Goal: Task Accomplishment & Management: Complete application form

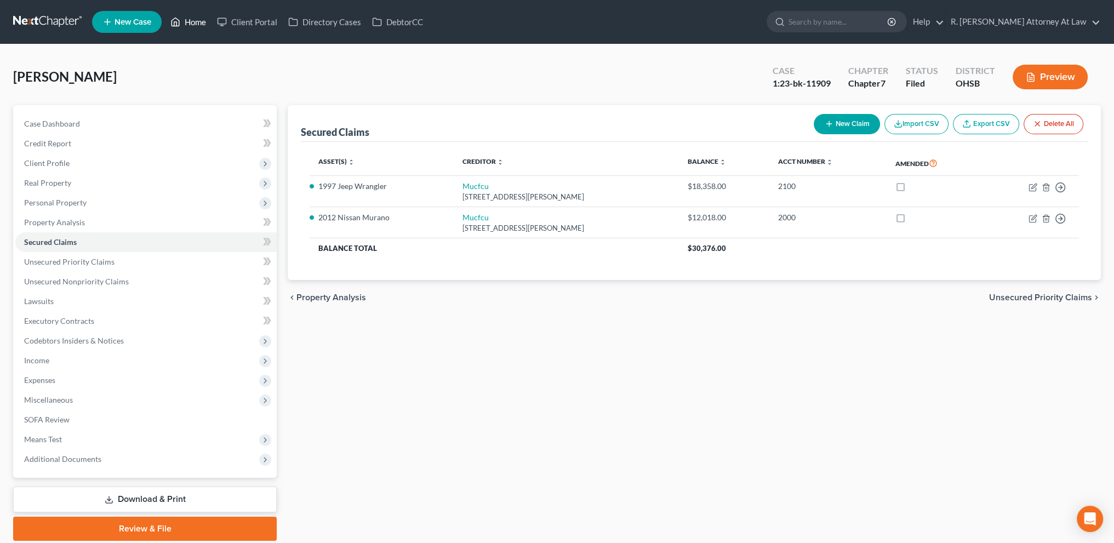
click at [194, 20] on link "Home" at bounding box center [188, 22] width 47 height 20
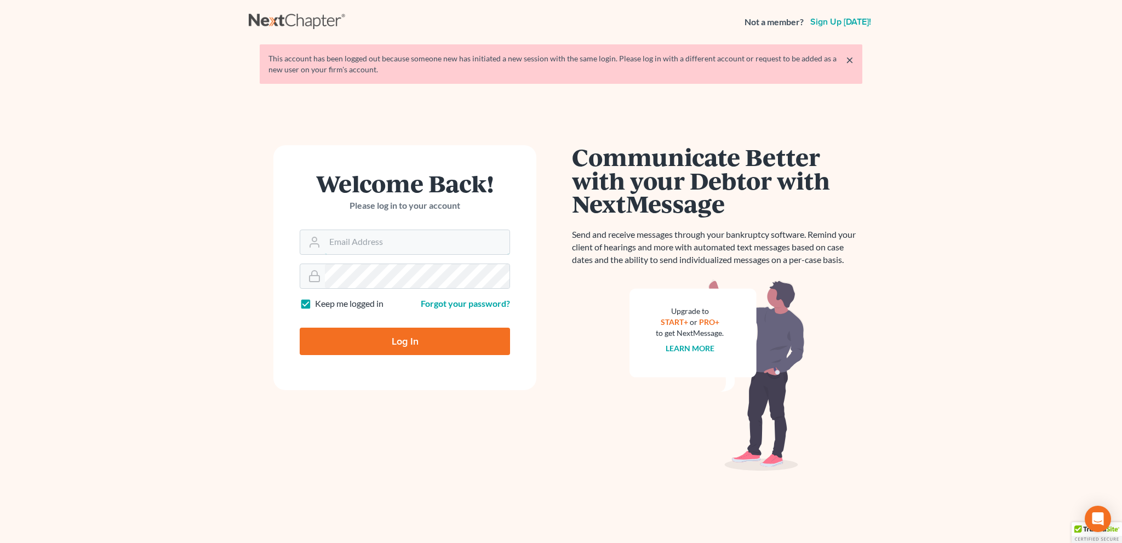
type input "[EMAIL_ADDRESS][DOMAIN_NAME]"
click at [404, 341] on input "Log In" at bounding box center [405, 341] width 210 height 27
type input "Thinking..."
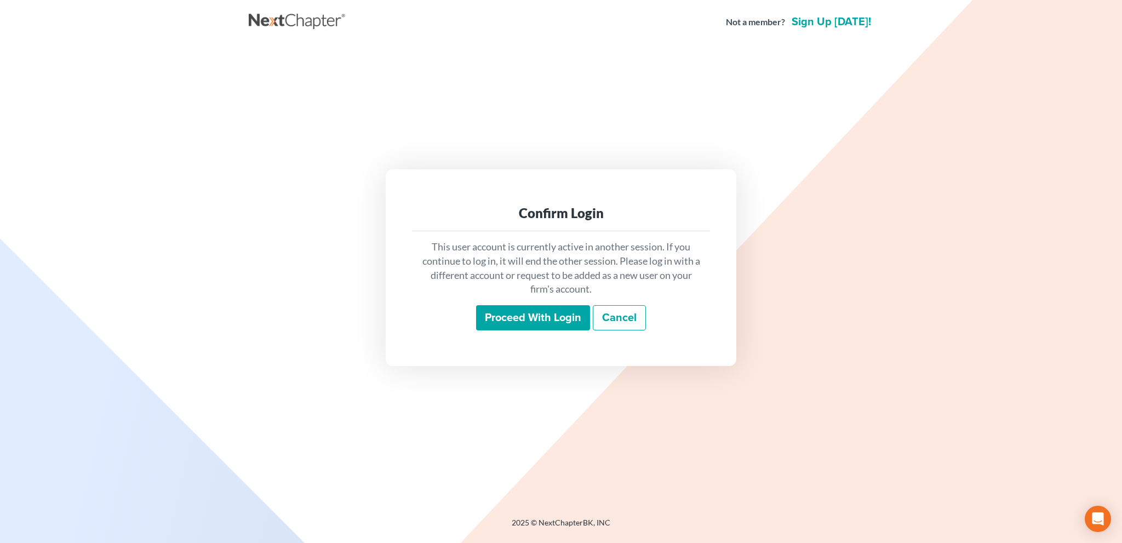
click at [521, 314] on input "Proceed with login" at bounding box center [533, 317] width 114 height 25
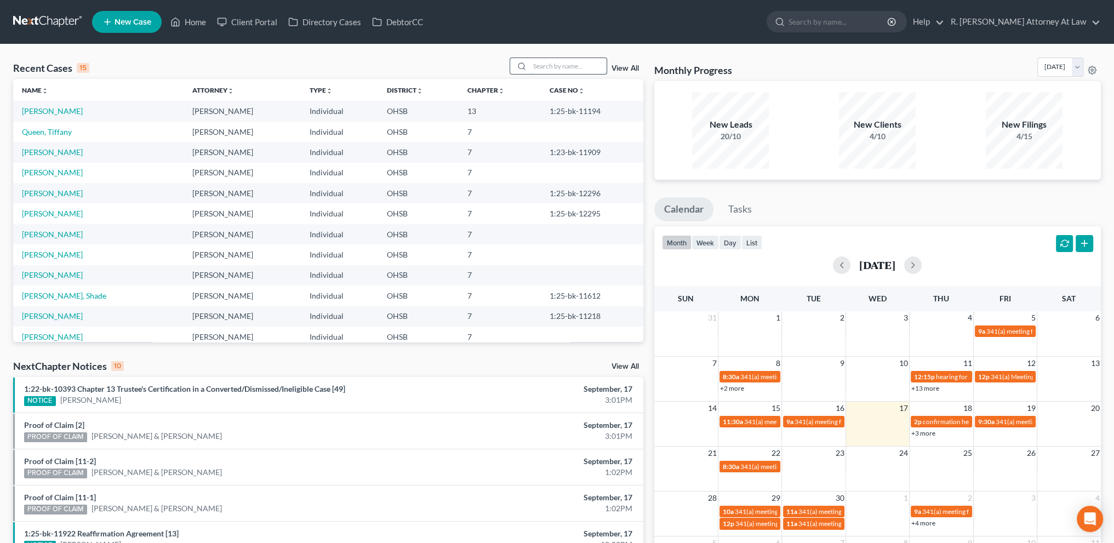
click at [564, 70] on input "search" at bounding box center [568, 66] width 77 height 16
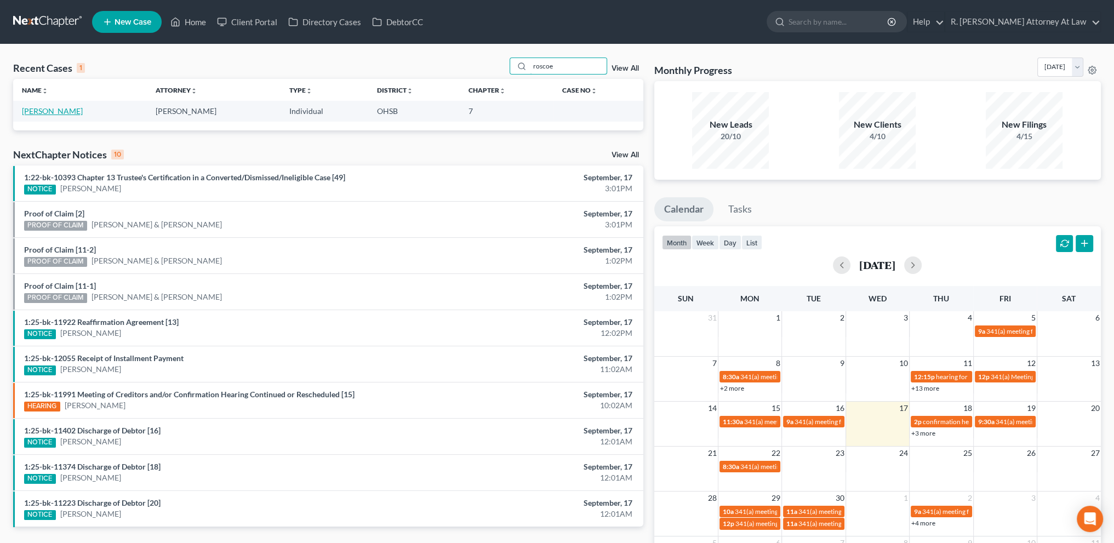
type input "roscoe"
click at [59, 108] on link "Richardson, Roscoe" at bounding box center [52, 110] width 61 height 9
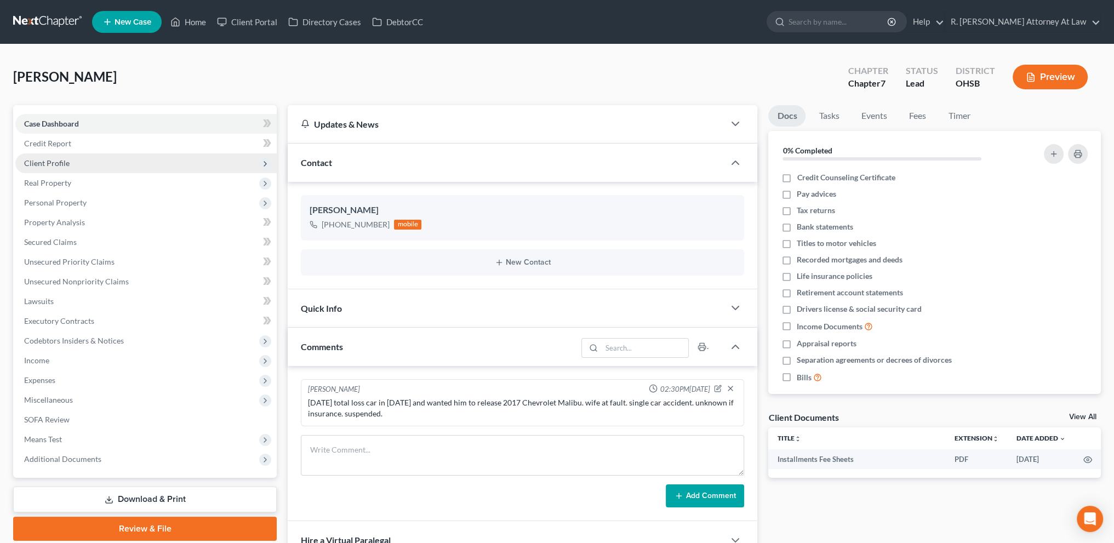
click at [45, 159] on span "Client Profile" at bounding box center [46, 162] width 45 height 9
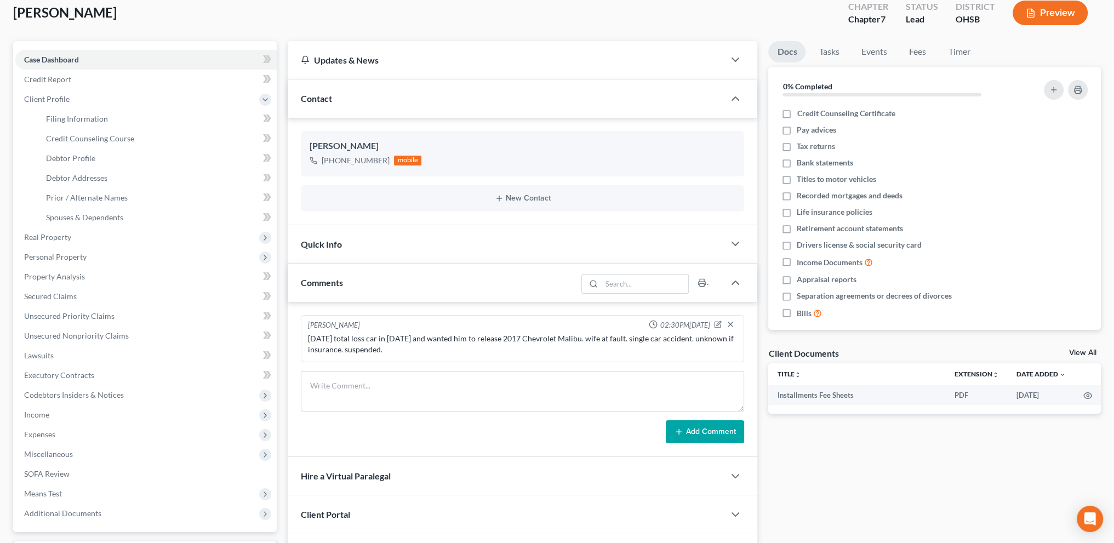
scroll to position [171, 0]
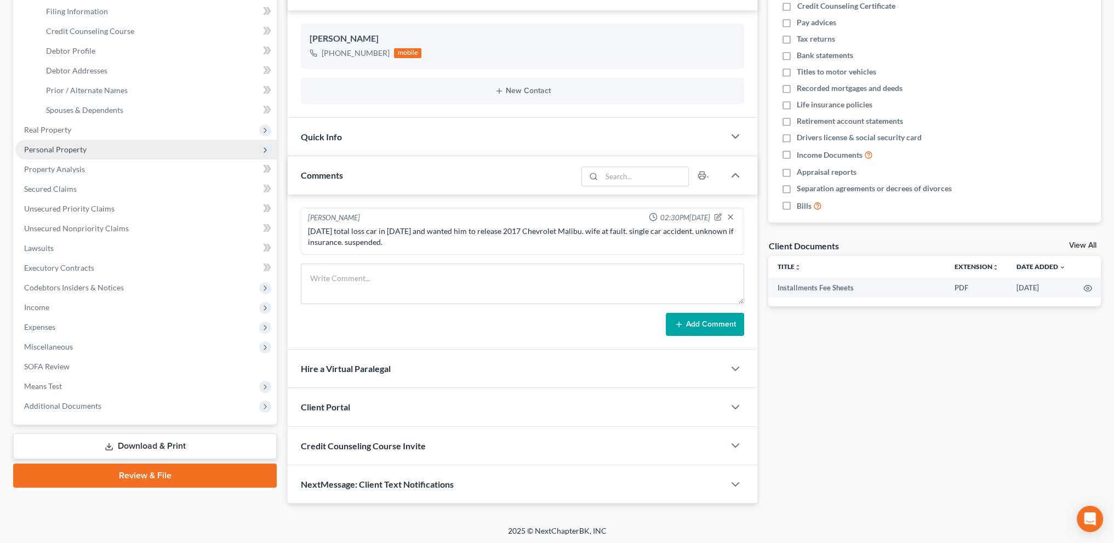
click at [58, 142] on span "Personal Property" at bounding box center [145, 150] width 261 height 20
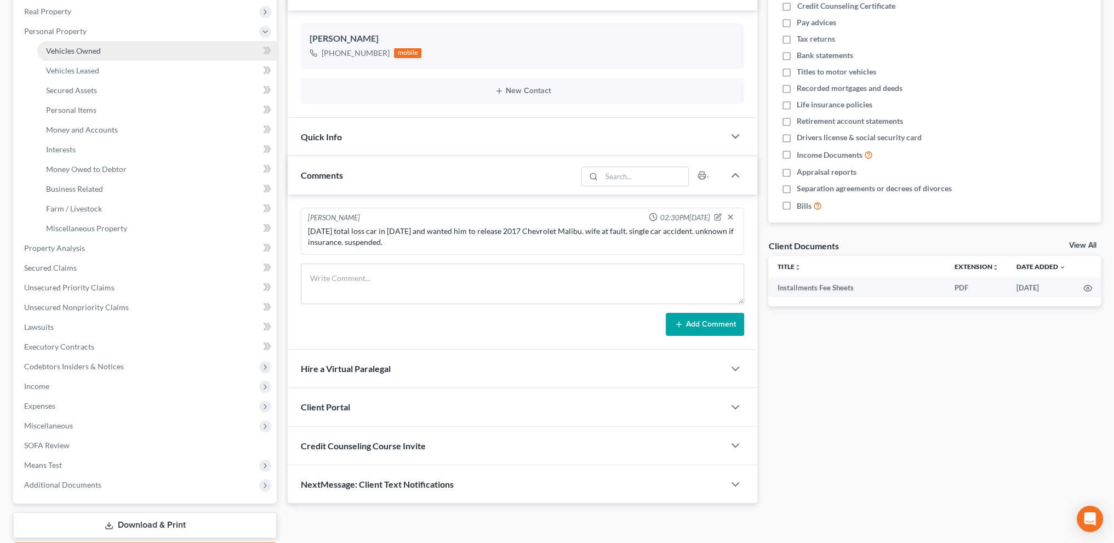
click at [61, 49] on span "Vehicles Owned" at bounding box center [73, 50] width 55 height 9
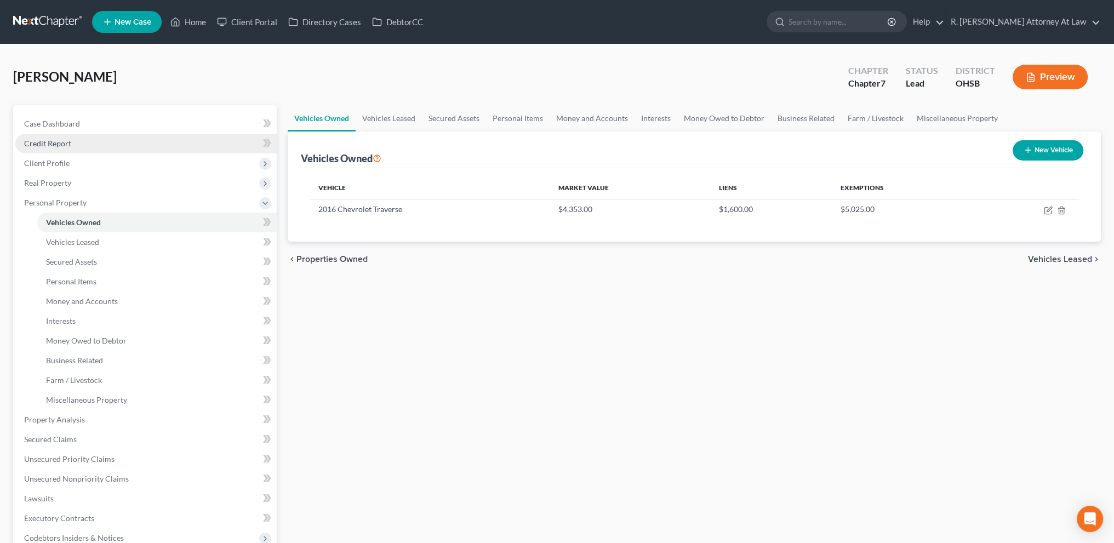
click at [49, 139] on span "Credit Report" at bounding box center [47, 143] width 47 height 9
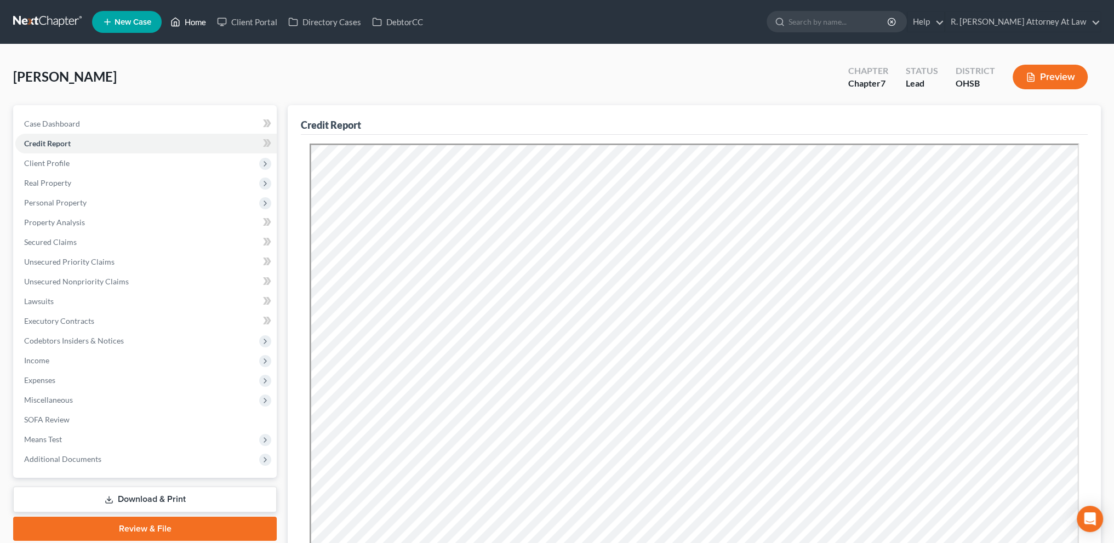
click at [199, 21] on link "Home" at bounding box center [188, 22] width 47 height 20
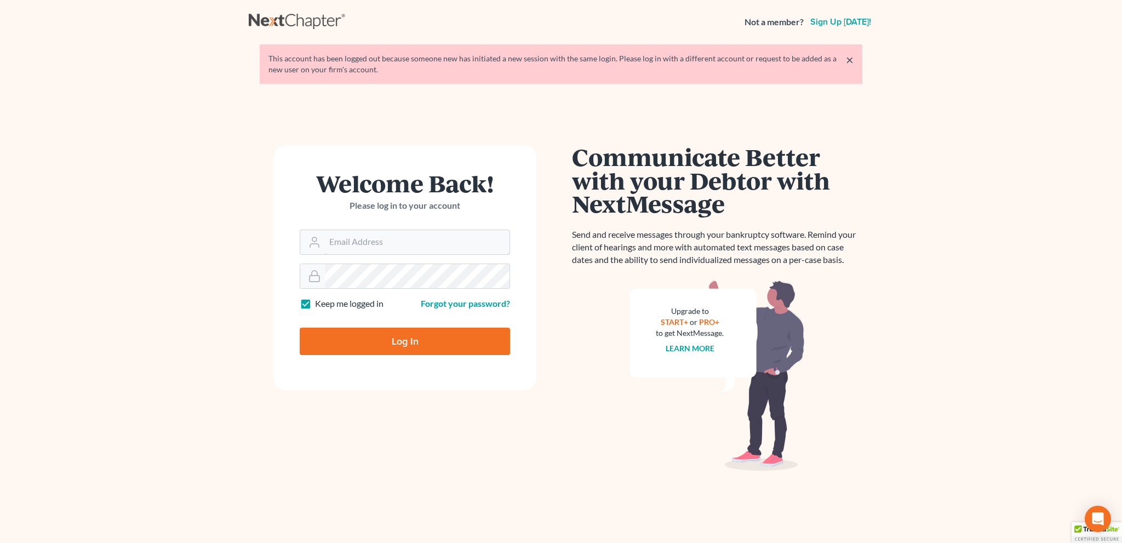
type input "[EMAIL_ADDRESS][DOMAIN_NAME]"
click at [404, 340] on input "Log In" at bounding box center [405, 341] width 210 height 27
type input "Thinking..."
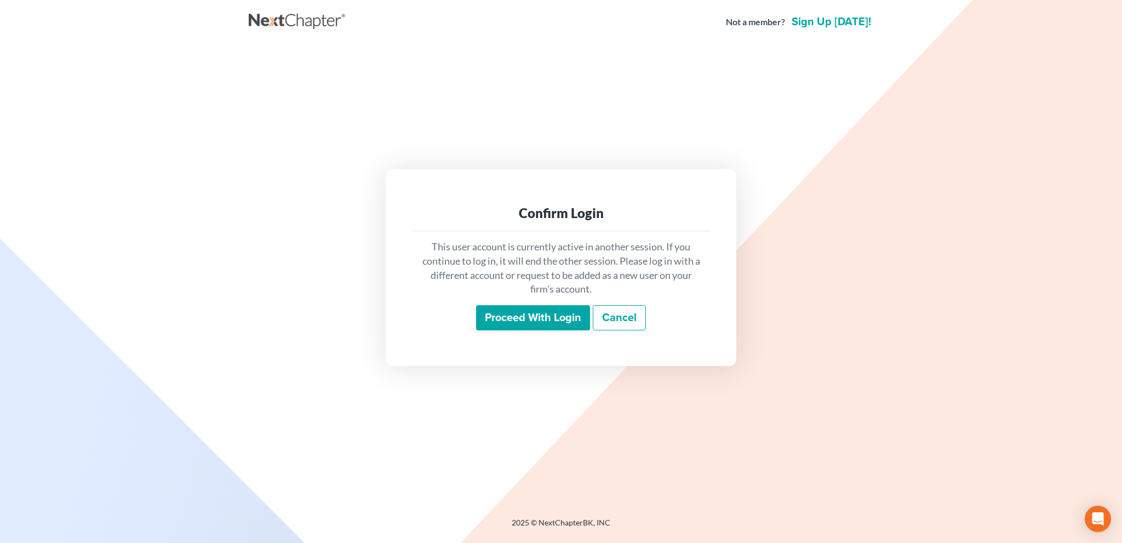
click at [508, 308] on input "Proceed with login" at bounding box center [533, 317] width 114 height 25
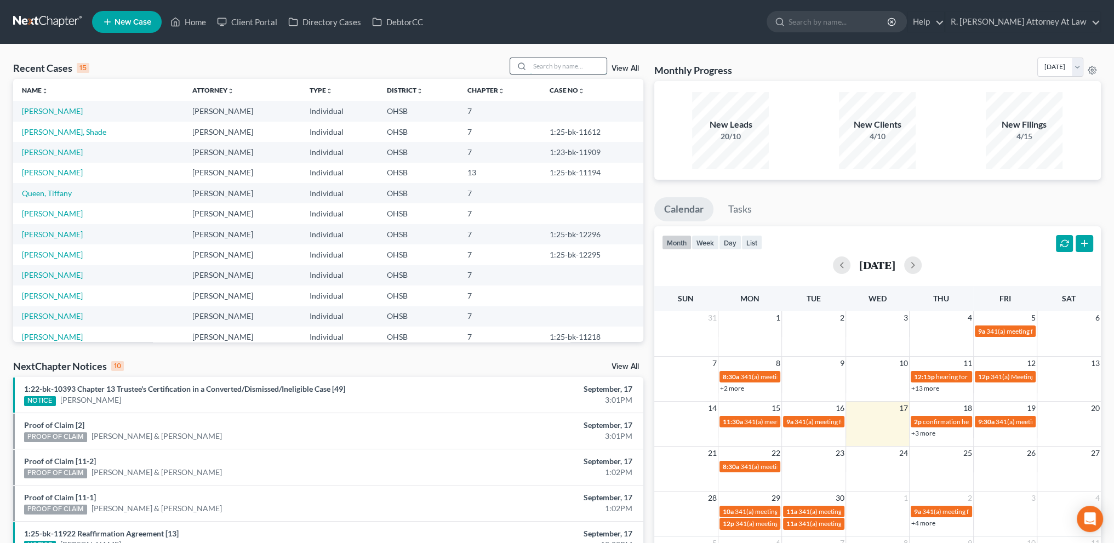
click at [540, 65] on input "search" at bounding box center [568, 66] width 77 height 16
type input "[PERSON_NAME]"
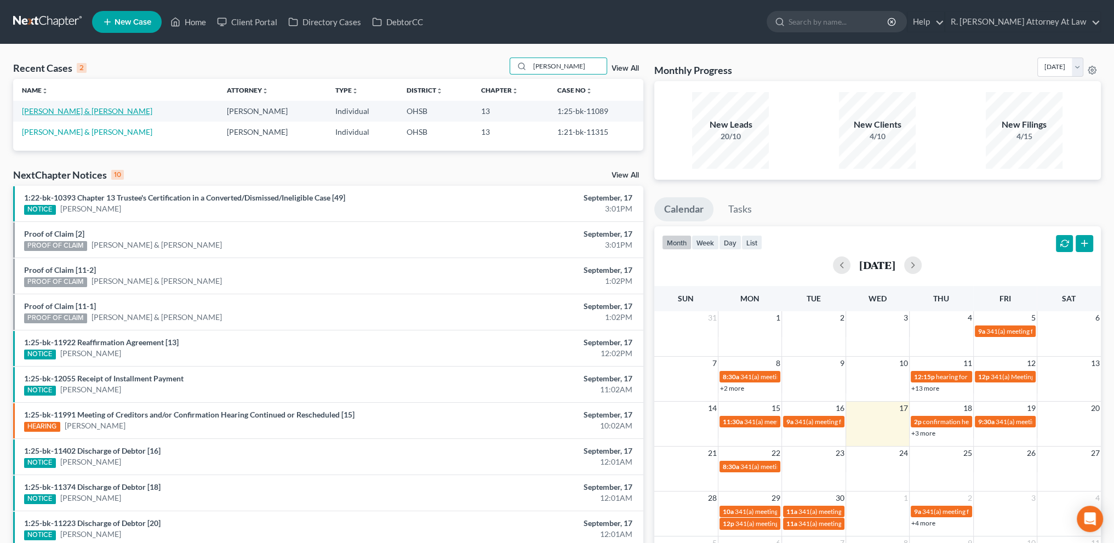
click at [70, 109] on link "[PERSON_NAME] & [PERSON_NAME]" at bounding box center [87, 110] width 130 height 9
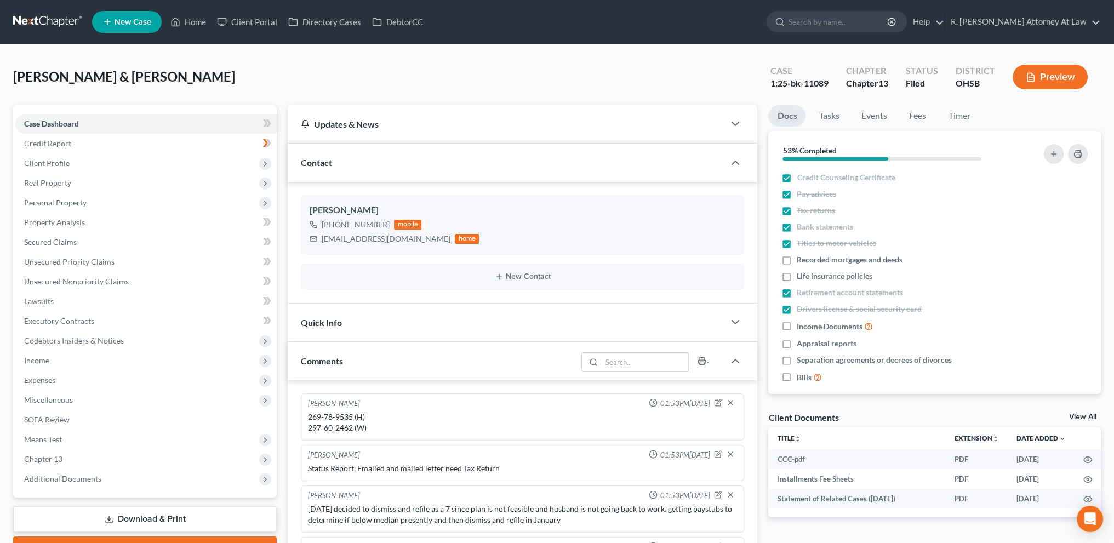
scroll to position [164, 0]
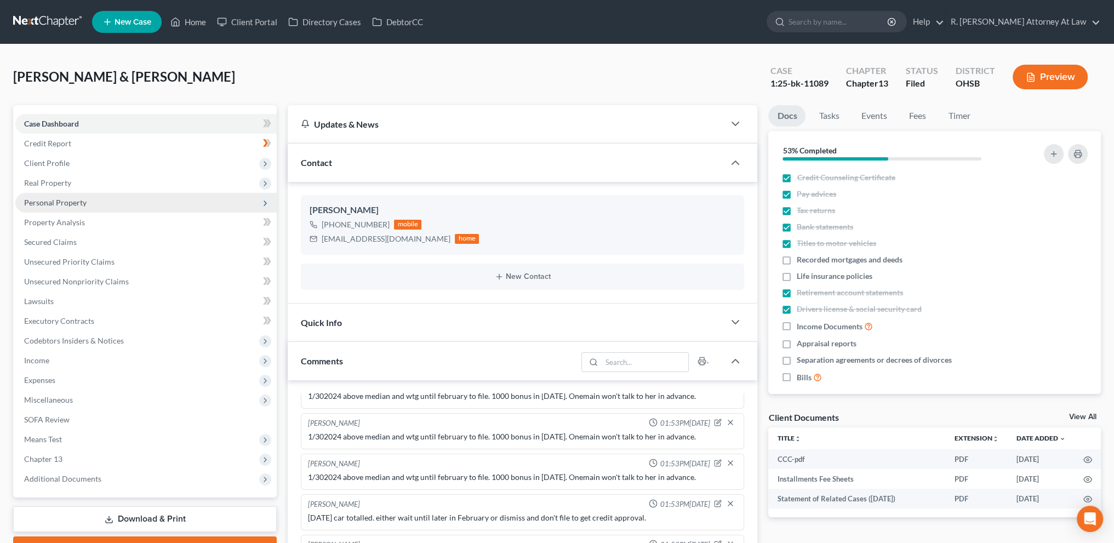
click at [42, 201] on span "Personal Property" at bounding box center [55, 202] width 62 height 9
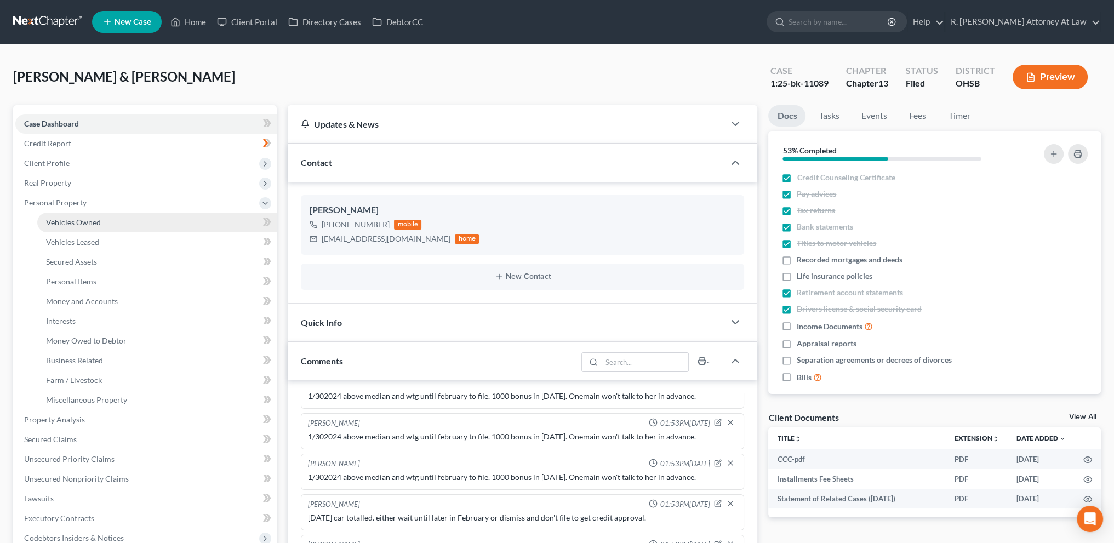
click at [56, 225] on span "Vehicles Owned" at bounding box center [73, 221] width 55 height 9
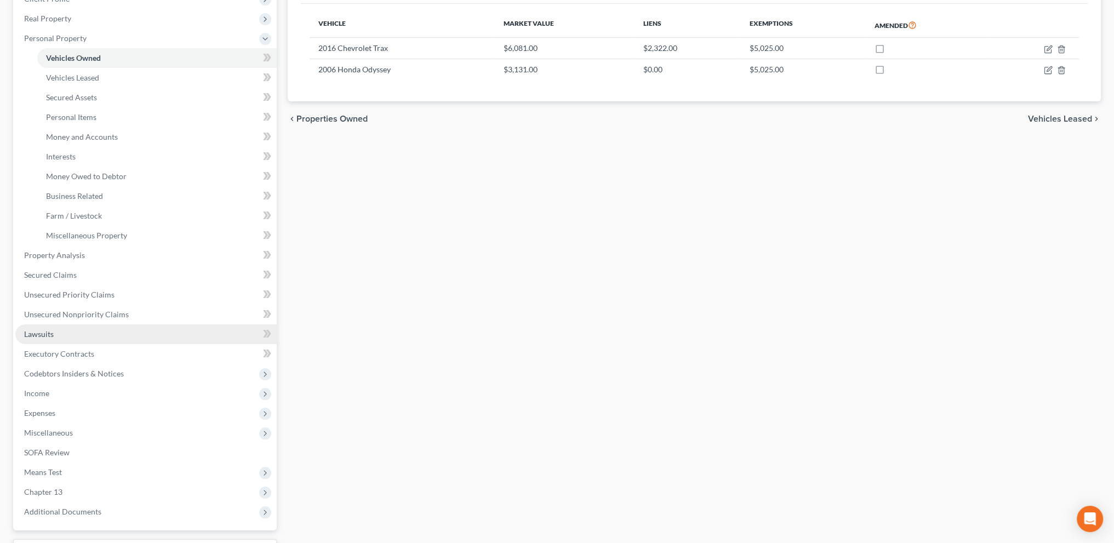
click at [37, 332] on span "Lawsuits" at bounding box center [39, 333] width 30 height 9
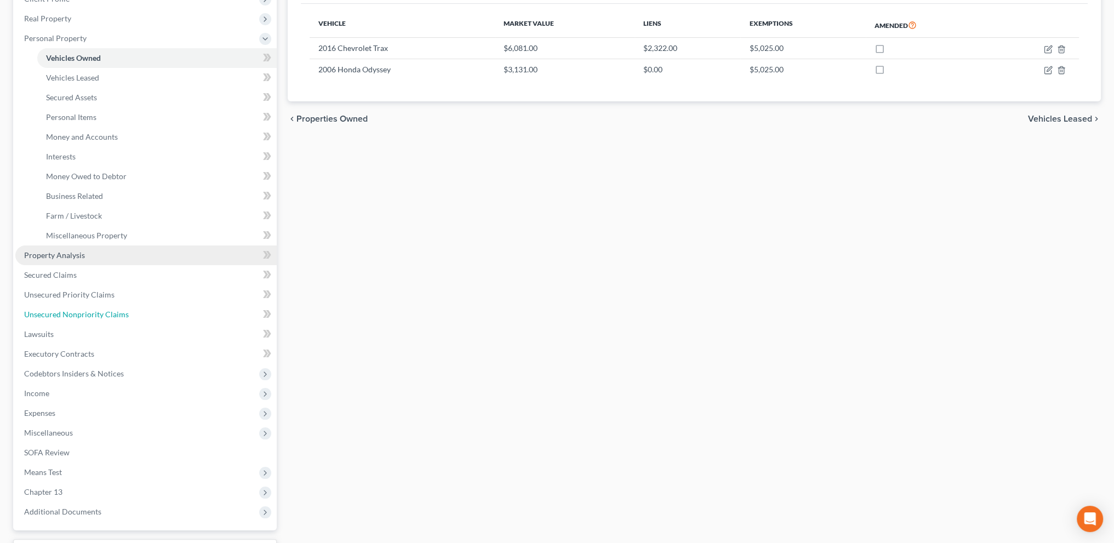
click at [37, 332] on ul "Case Dashboard Payments Invoices Payments Payments Credit Report Client Profile" at bounding box center [145, 236] width 261 height 572
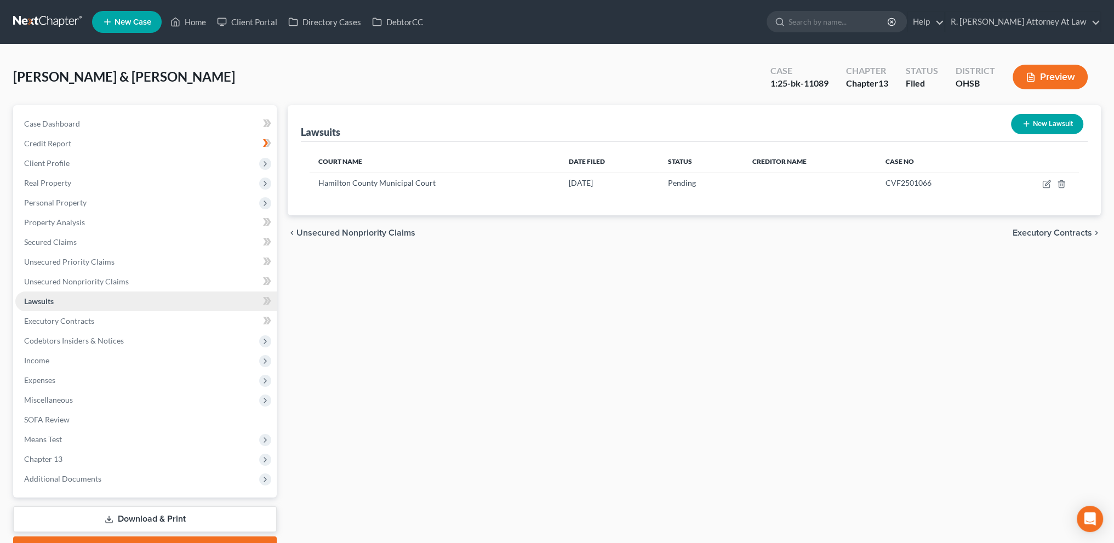
click at [47, 301] on span "Lawsuits" at bounding box center [39, 300] width 30 height 9
click at [1044, 184] on icon "button" at bounding box center [1046, 184] width 9 height 9
select select "36"
select select "0"
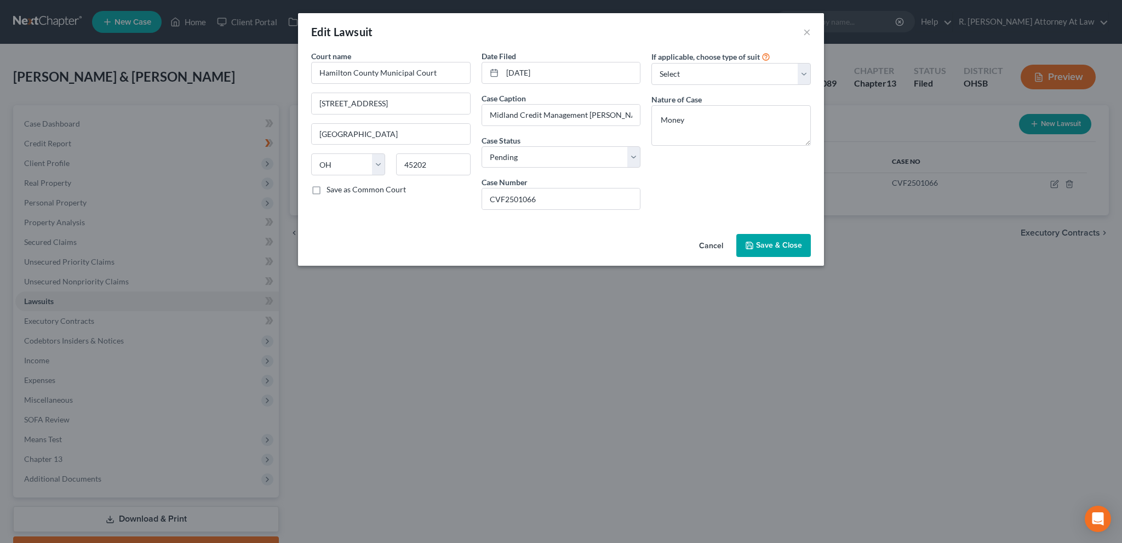
click at [39, 357] on div "Edit Lawsuit × Court name * [GEOGRAPHIC_DATA] [GEOGRAPHIC_DATA] [GEOGRAPHIC_DAT…" at bounding box center [561, 271] width 1122 height 543
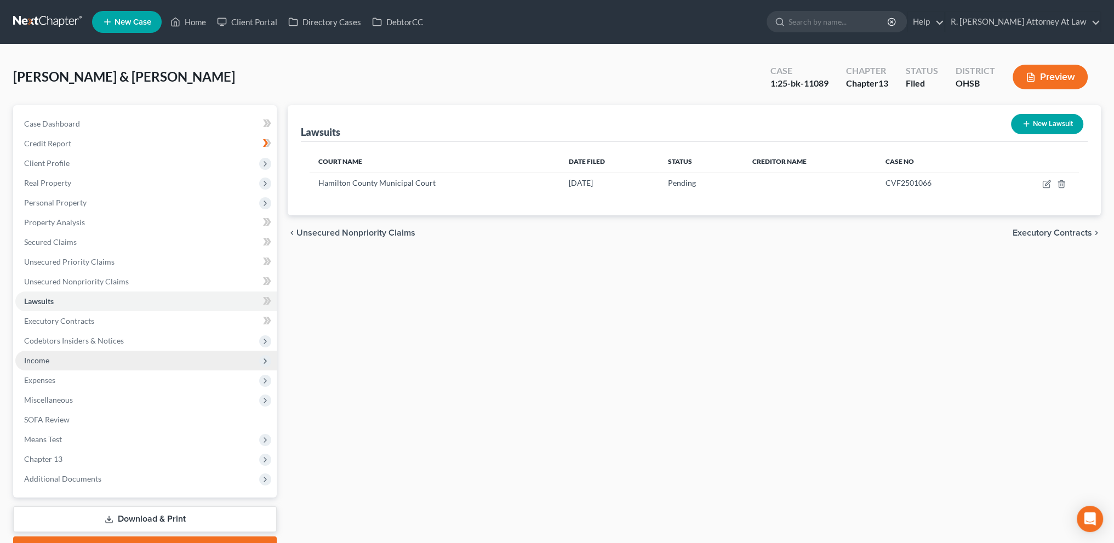
click at [35, 358] on span "Income" at bounding box center [36, 359] width 25 height 9
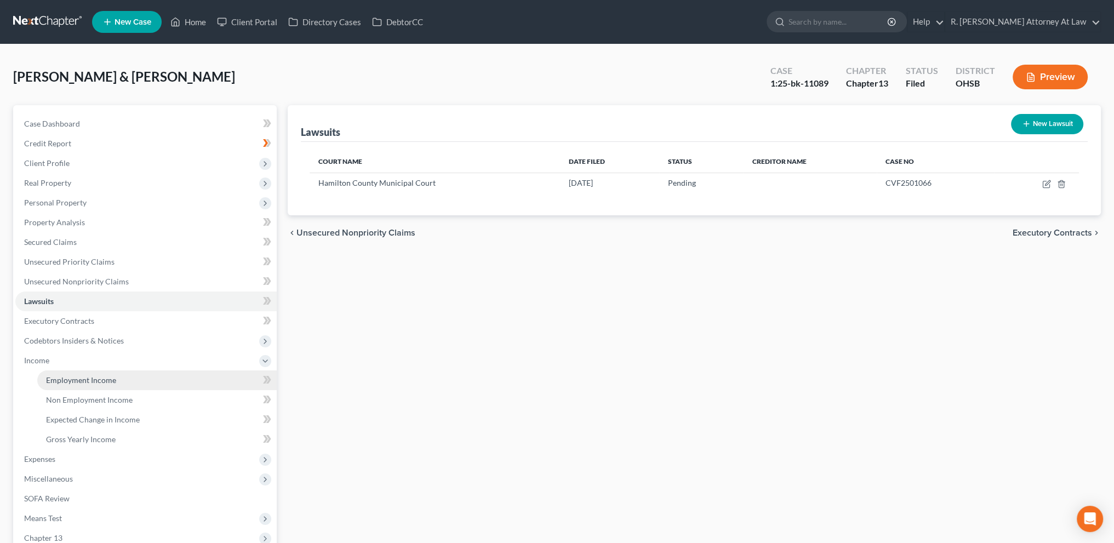
click at [55, 376] on span "Employment Income" at bounding box center [81, 379] width 70 height 9
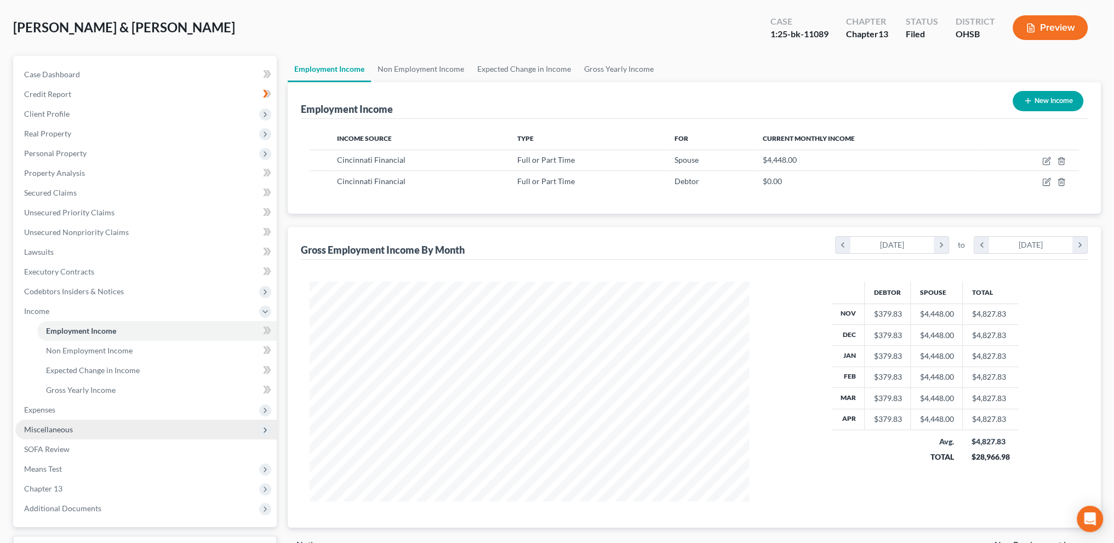
scroll to position [137, 0]
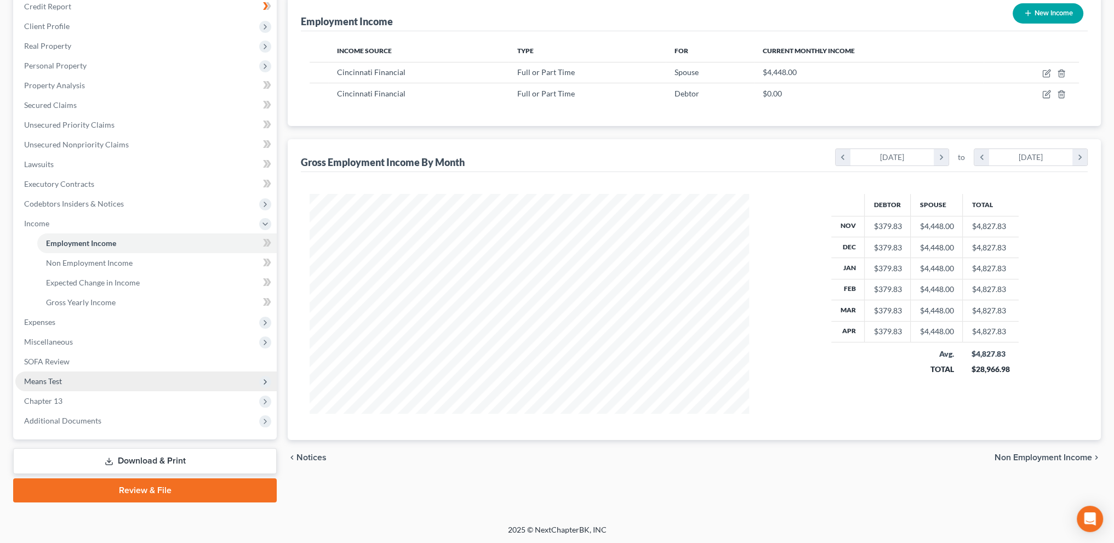
click at [58, 381] on span "Means Test" at bounding box center [43, 380] width 38 height 9
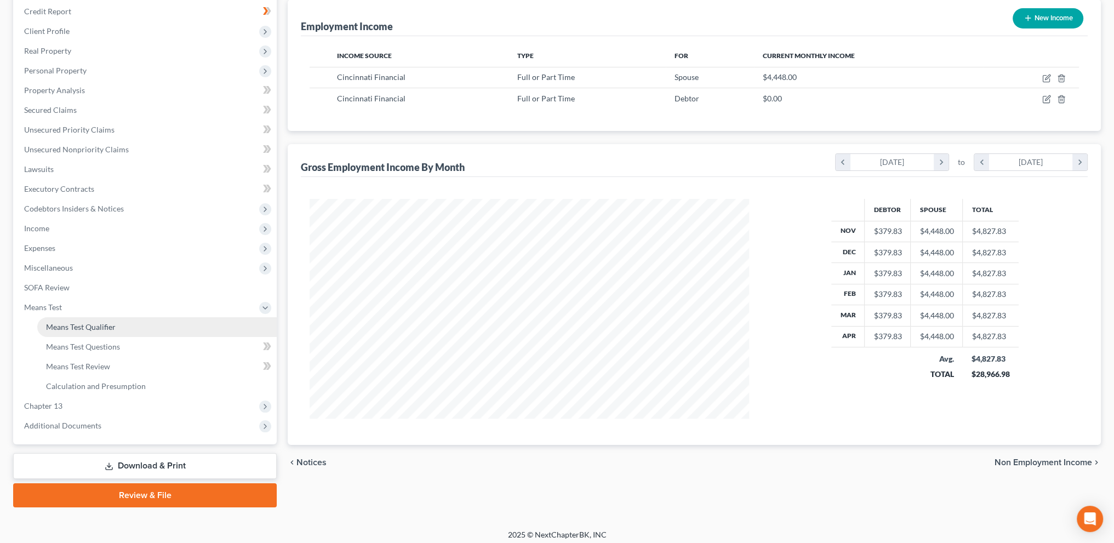
click at [73, 319] on link "Means Test Qualifier" at bounding box center [156, 327] width 239 height 20
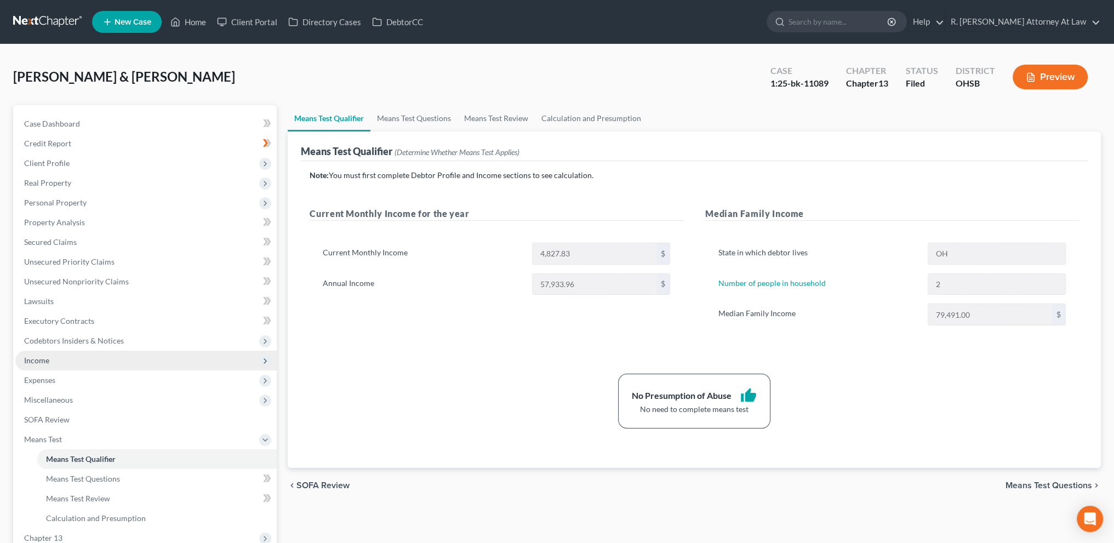
click at [29, 357] on span "Income" at bounding box center [36, 359] width 25 height 9
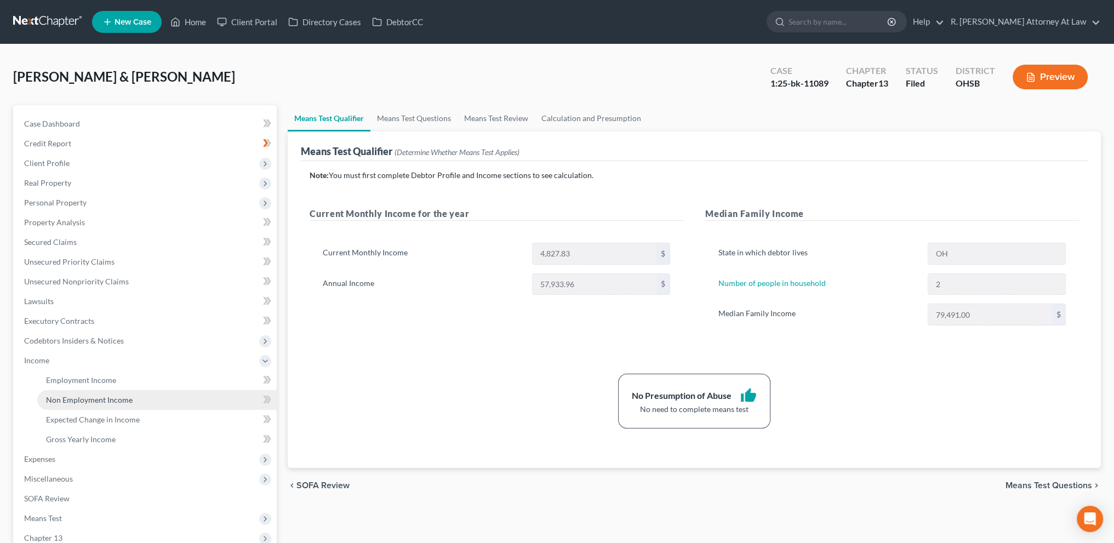
click at [65, 397] on span "Non Employment Income" at bounding box center [89, 399] width 87 height 9
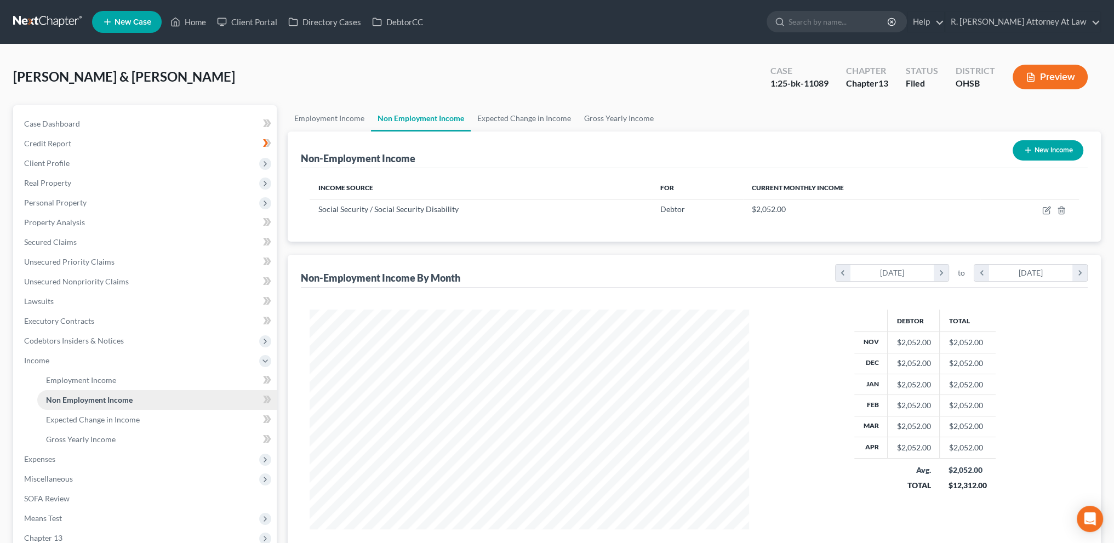
scroll to position [220, 461]
click at [54, 377] on span "Employment Income" at bounding box center [81, 379] width 70 height 9
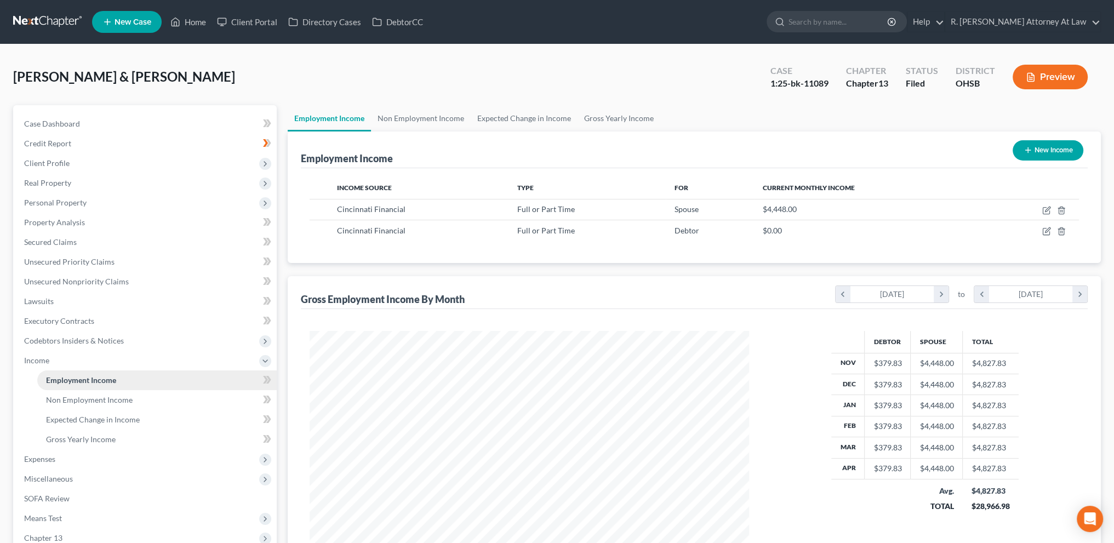
scroll to position [220, 461]
click at [59, 397] on span "Non Employment Income" at bounding box center [89, 399] width 87 height 9
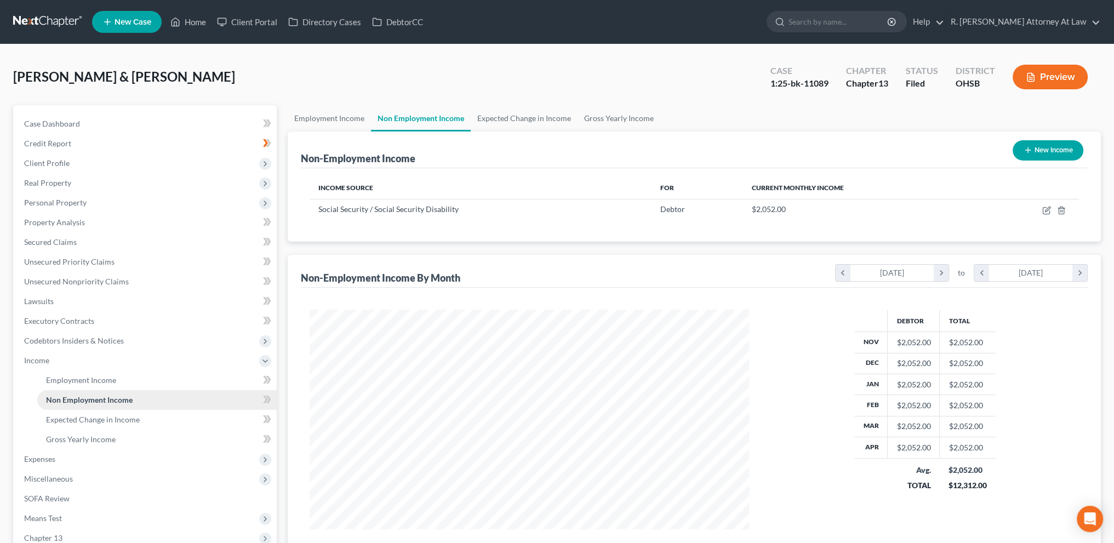
scroll to position [220, 461]
click at [53, 203] on span "Personal Property" at bounding box center [55, 202] width 62 height 9
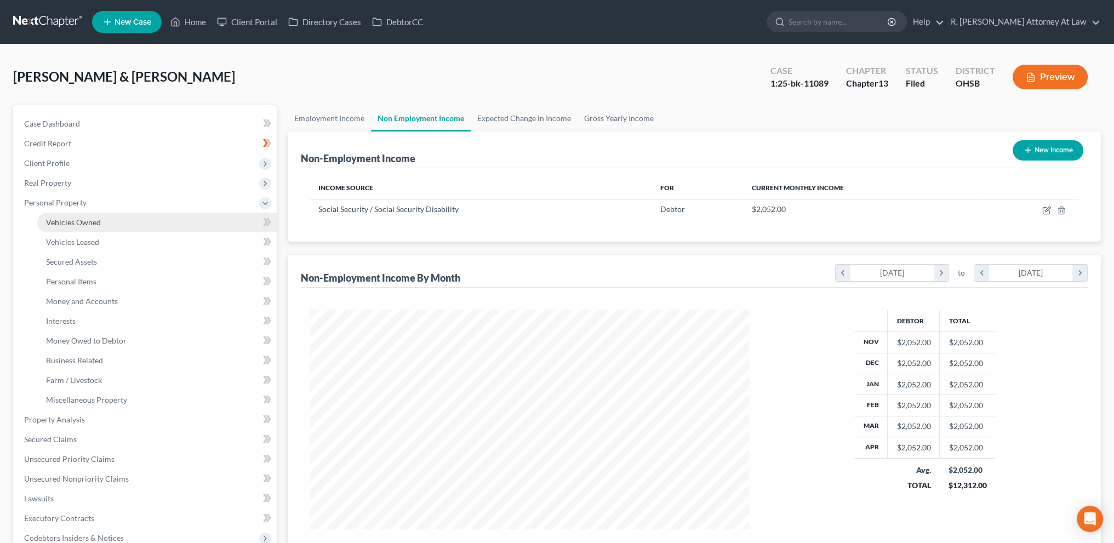
click at [60, 218] on span "Vehicles Owned" at bounding box center [73, 221] width 55 height 9
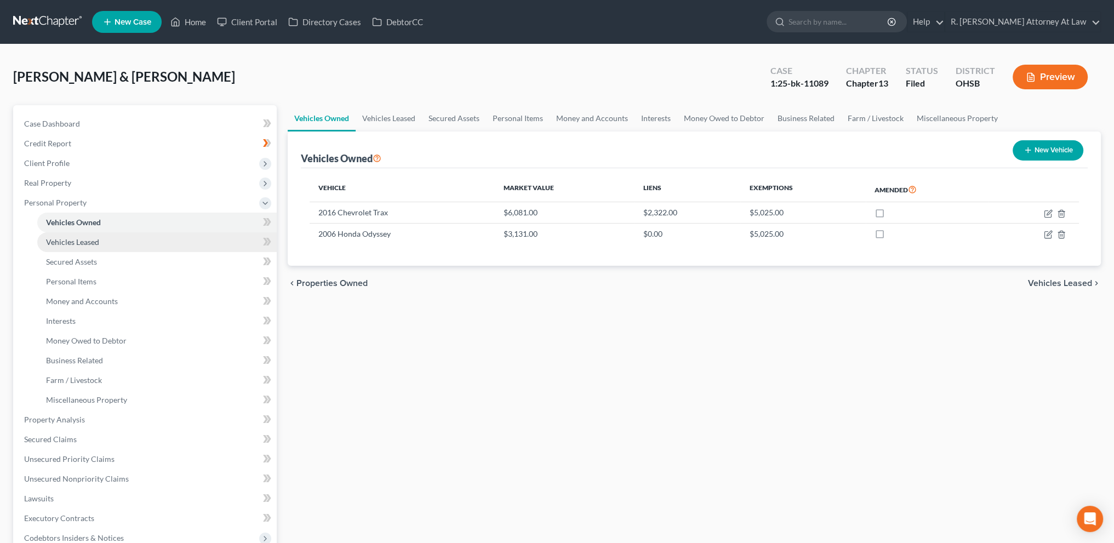
click at [71, 248] on link "Vehicles Leased" at bounding box center [156, 242] width 239 height 20
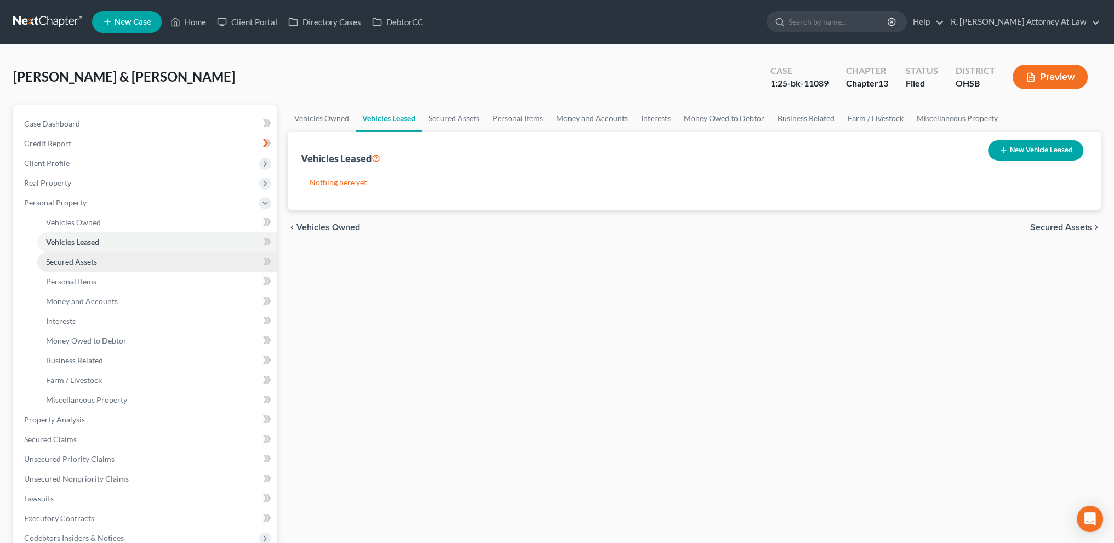
click at [72, 267] on link "Secured Assets" at bounding box center [156, 262] width 239 height 20
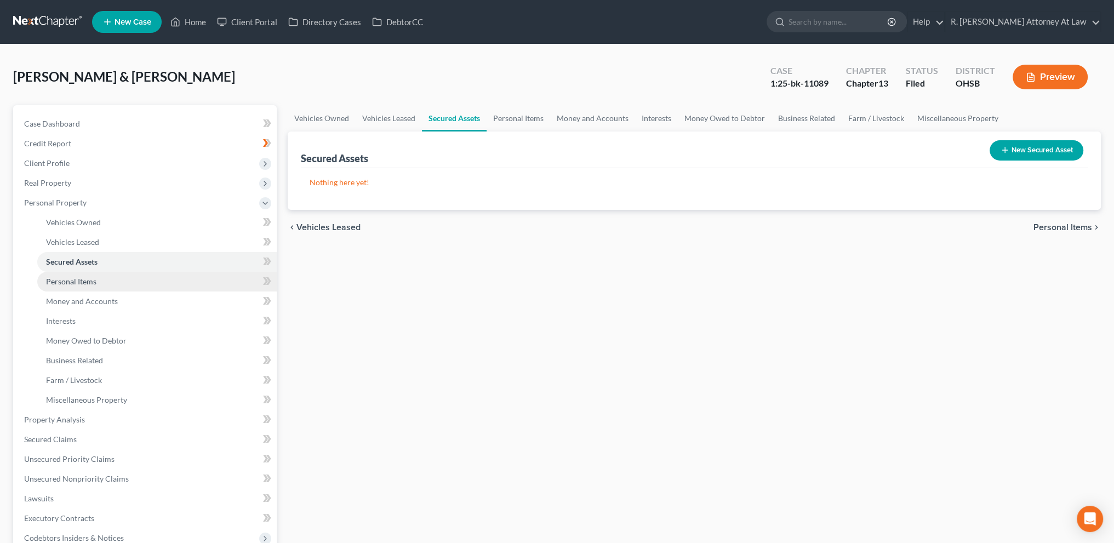
click at [73, 280] on span "Personal Items" at bounding box center [71, 281] width 50 height 9
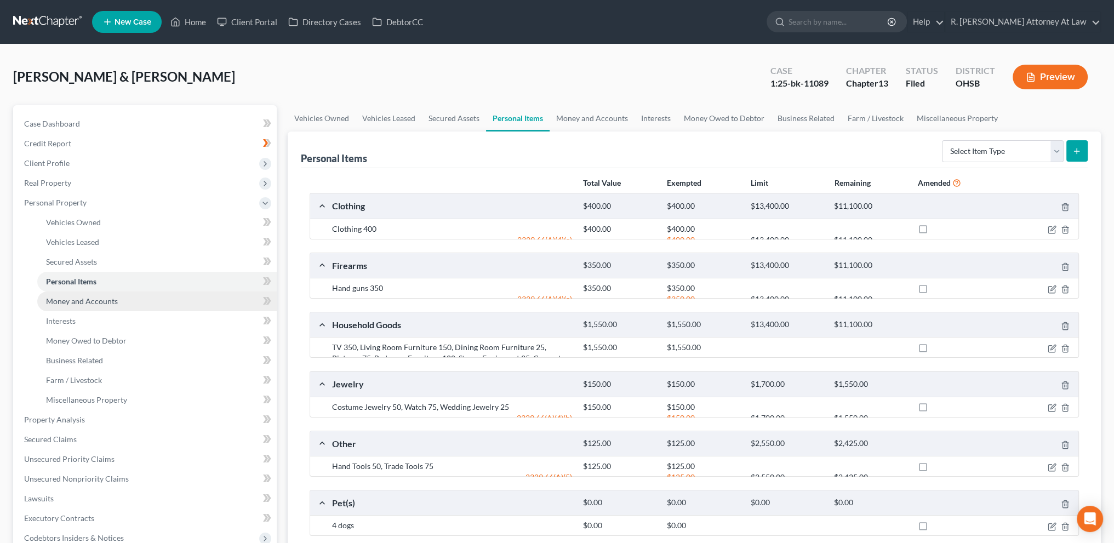
click at [74, 306] on link "Money and Accounts" at bounding box center [156, 301] width 239 height 20
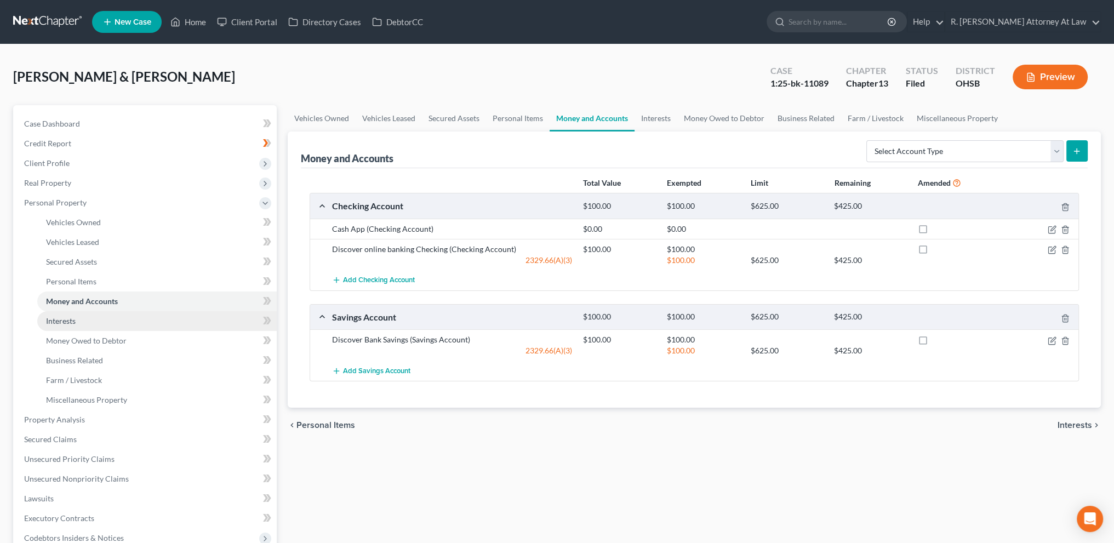
click at [67, 322] on span "Interests" at bounding box center [61, 320] width 30 height 9
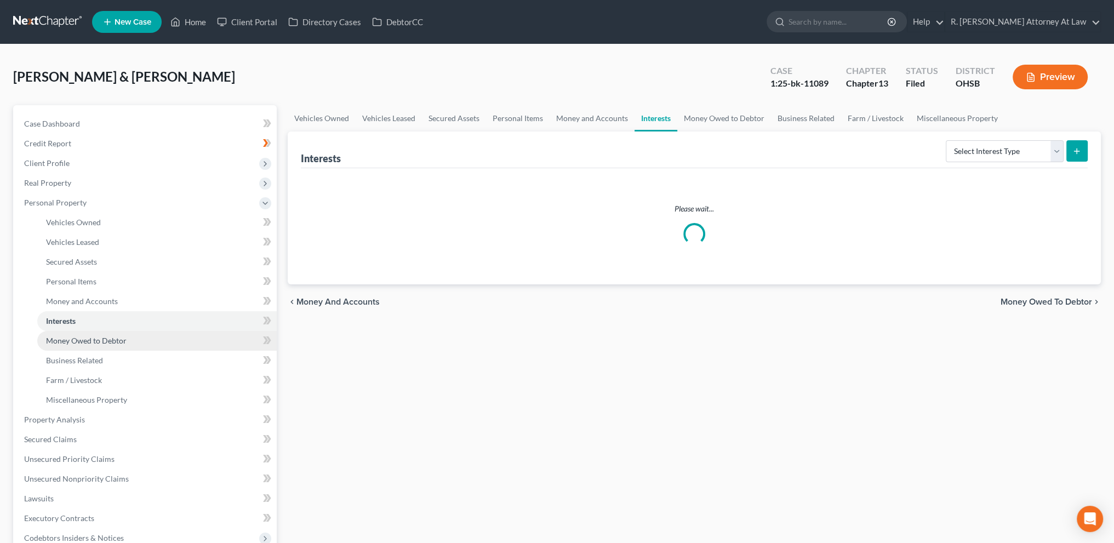
click at [71, 339] on span "Money Owed to Debtor" at bounding box center [86, 340] width 81 height 9
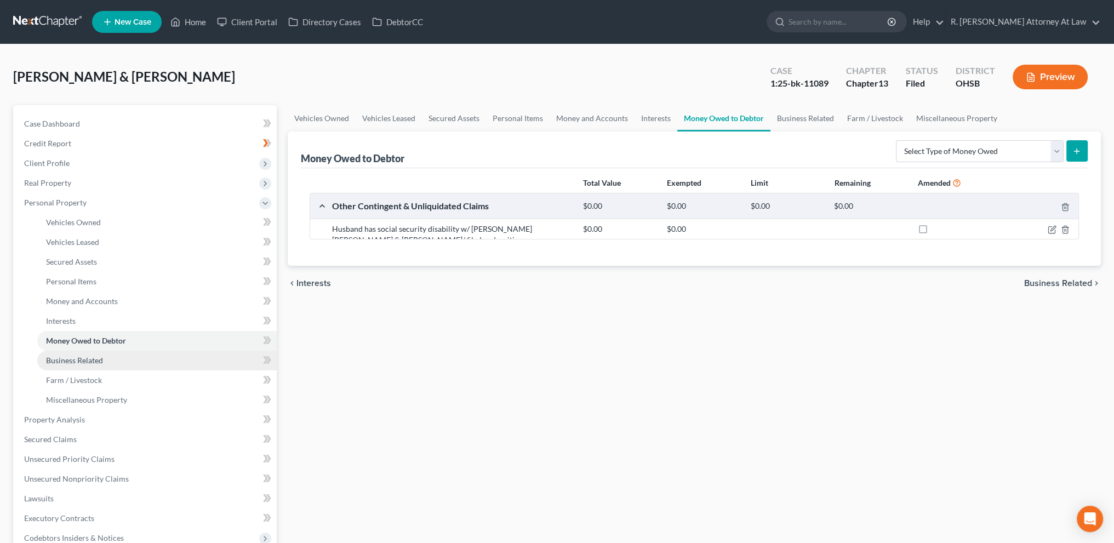
click at [72, 354] on link "Business Related" at bounding box center [156, 361] width 239 height 20
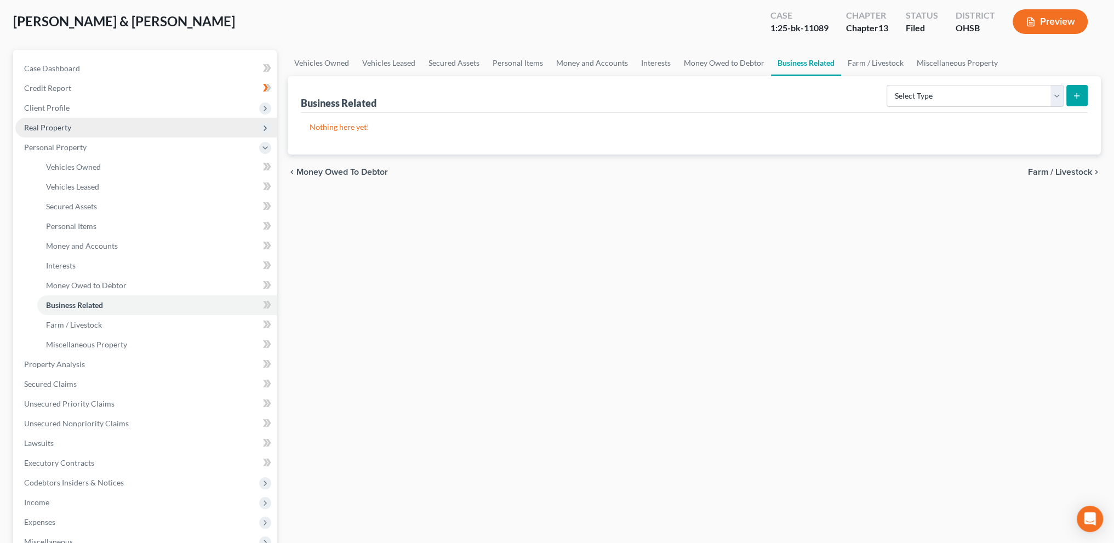
scroll to position [50, 0]
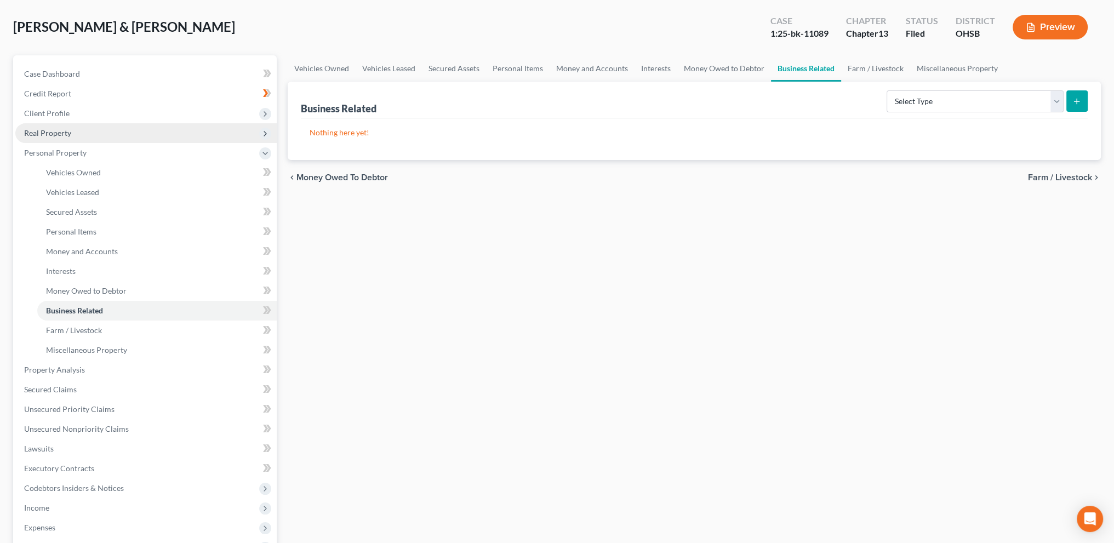
click at [53, 132] on span "Real Property" at bounding box center [47, 132] width 47 height 9
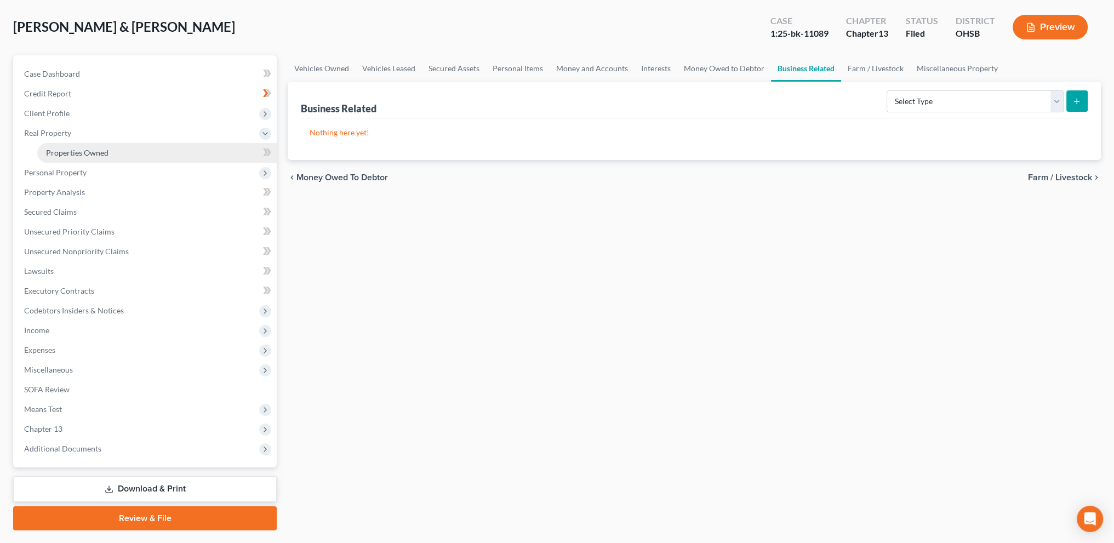
click at [70, 147] on link "Properties Owned" at bounding box center [156, 153] width 239 height 20
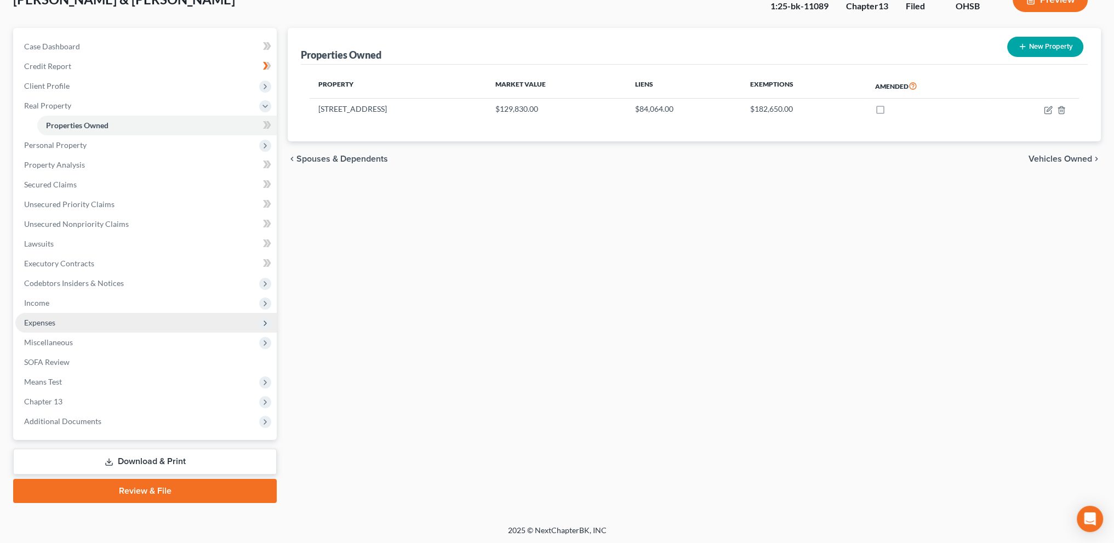
scroll to position [78, 0]
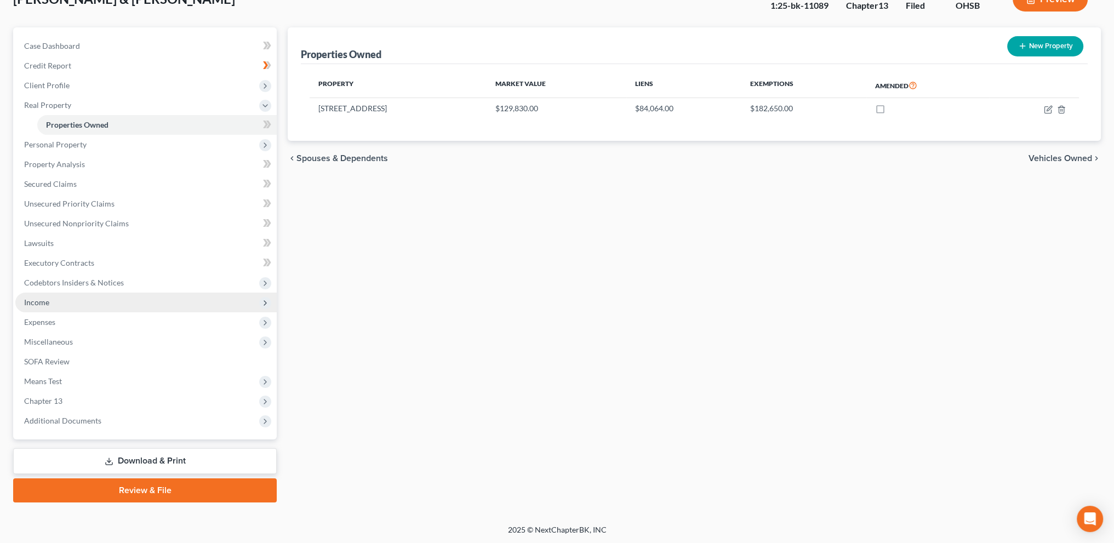
click at [35, 303] on span "Income" at bounding box center [36, 301] width 25 height 9
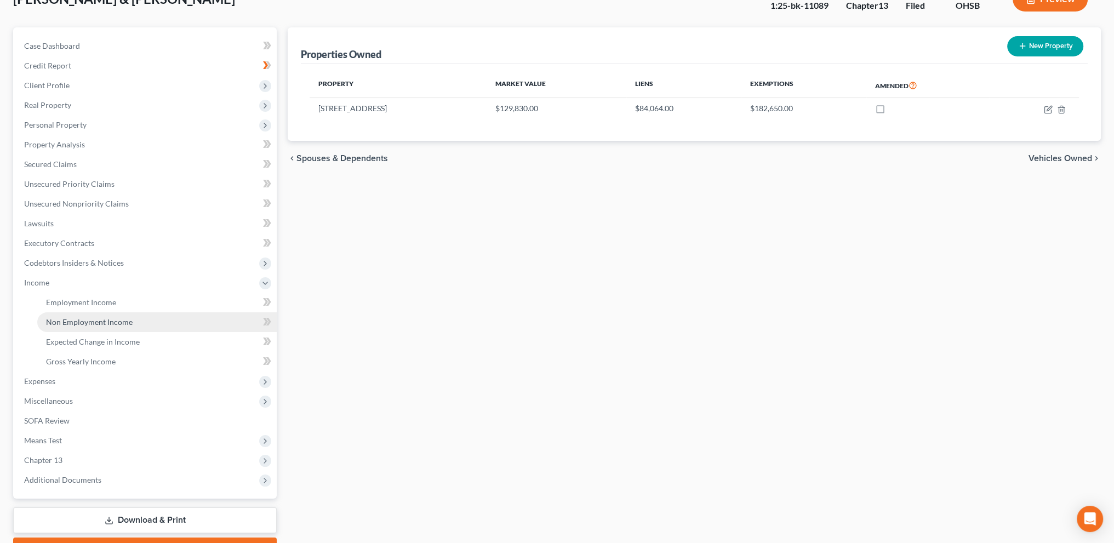
click at [57, 324] on span "Non Employment Income" at bounding box center [89, 321] width 87 height 9
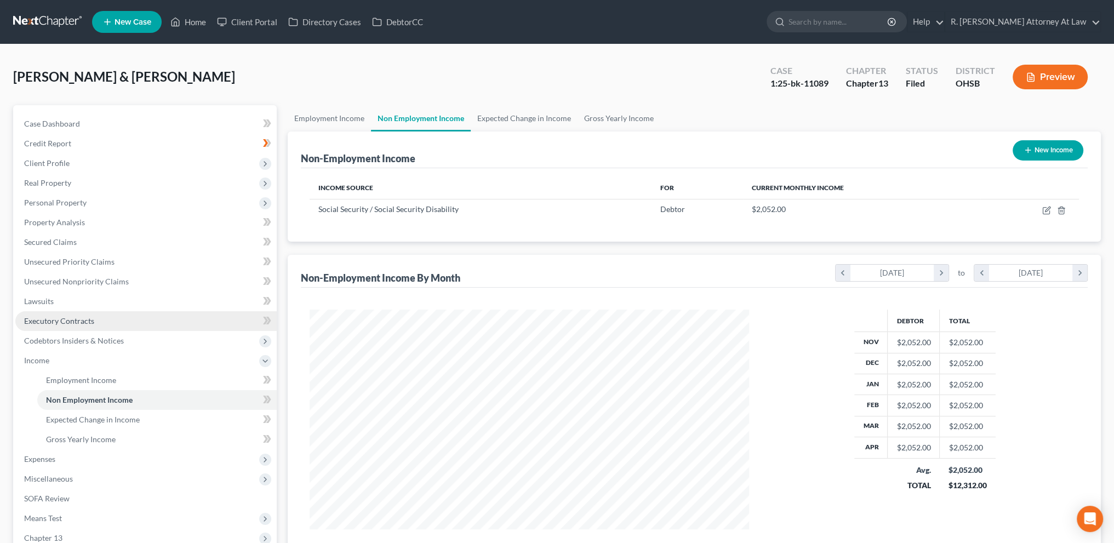
scroll to position [220, 461]
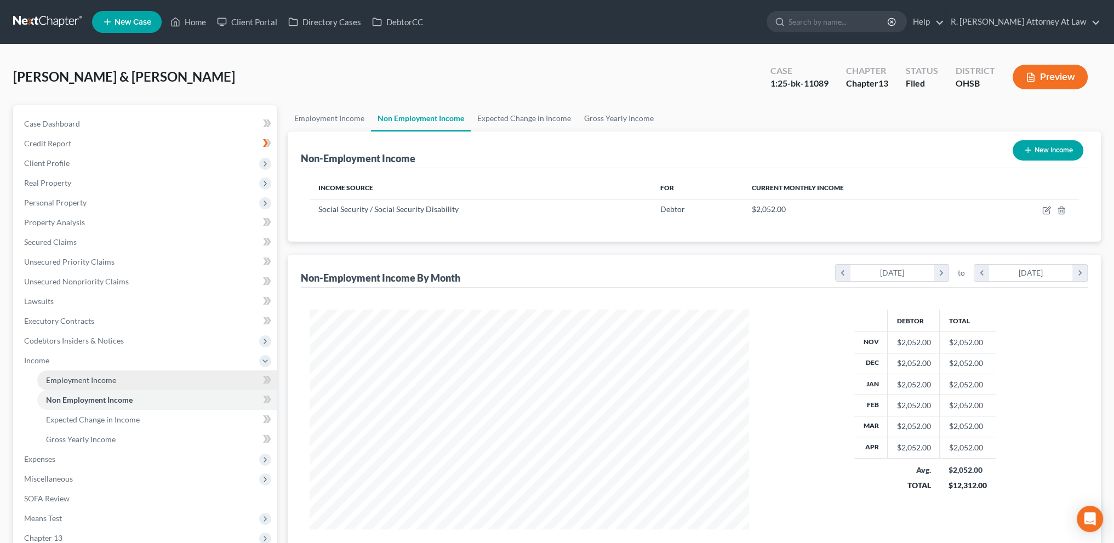
click at [64, 382] on span "Employment Income" at bounding box center [81, 379] width 70 height 9
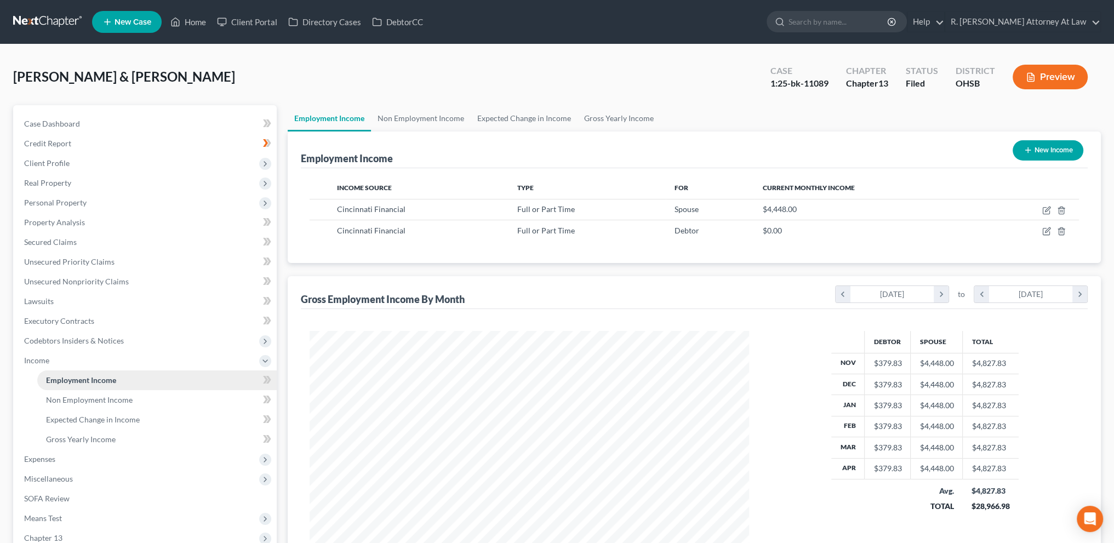
scroll to position [220, 461]
click at [77, 401] on span "Non Employment Income" at bounding box center [89, 399] width 87 height 9
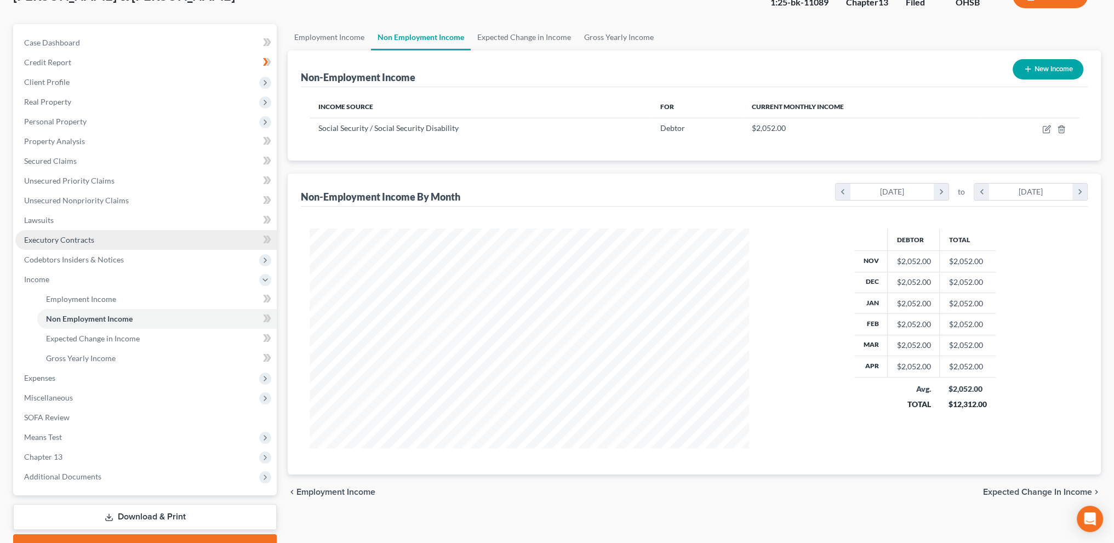
scroll to position [82, 0]
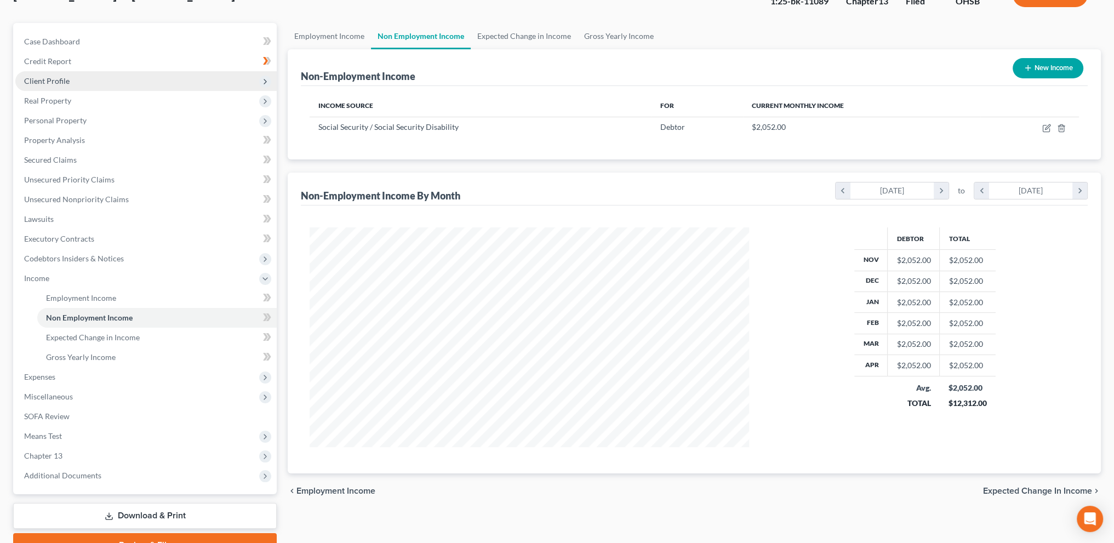
click at [61, 83] on span "Client Profile" at bounding box center [46, 80] width 45 height 9
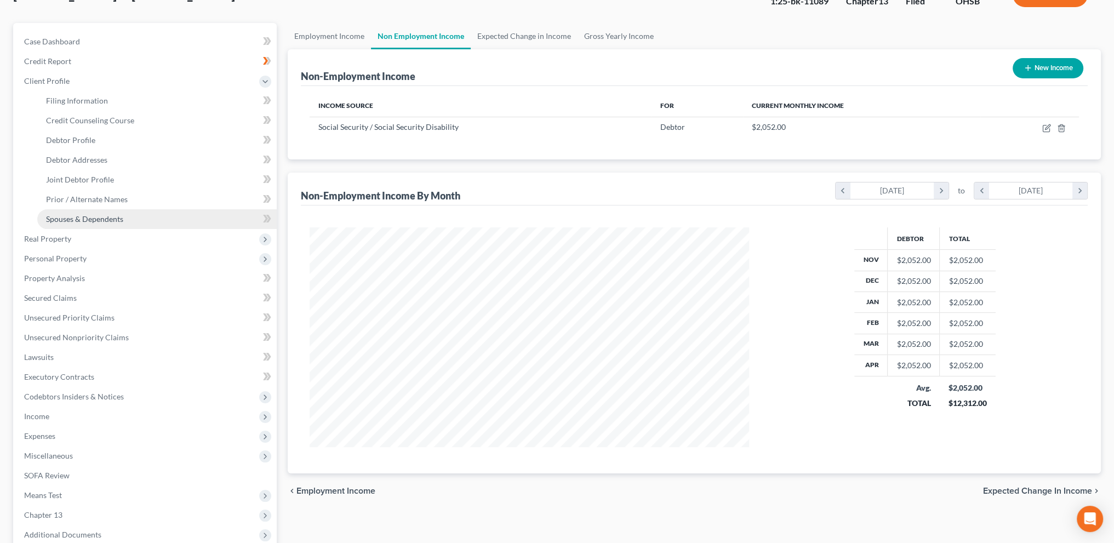
click at [75, 214] on span "Spouses & Dependents" at bounding box center [84, 218] width 77 height 9
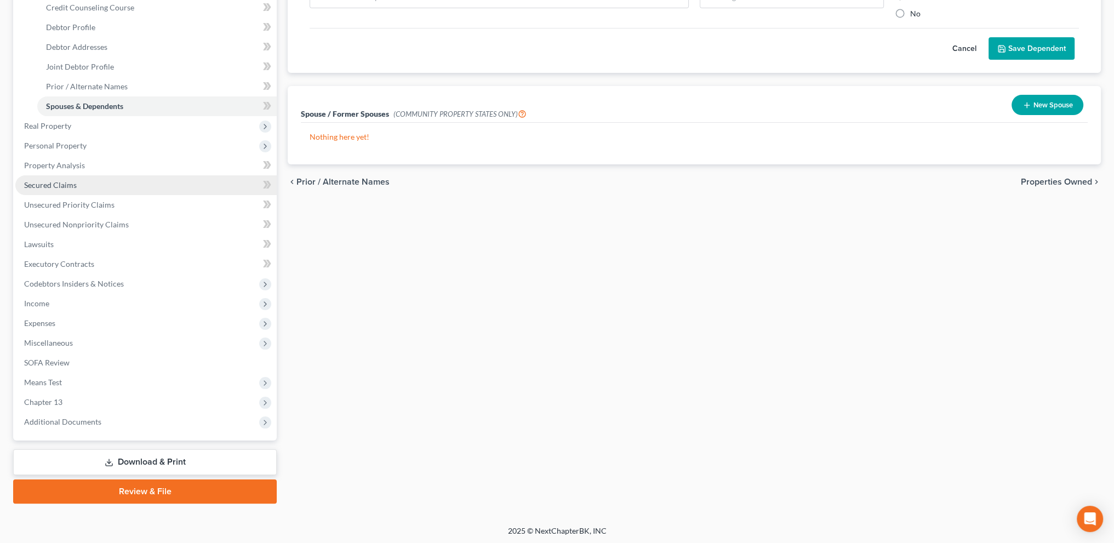
scroll to position [196, 0]
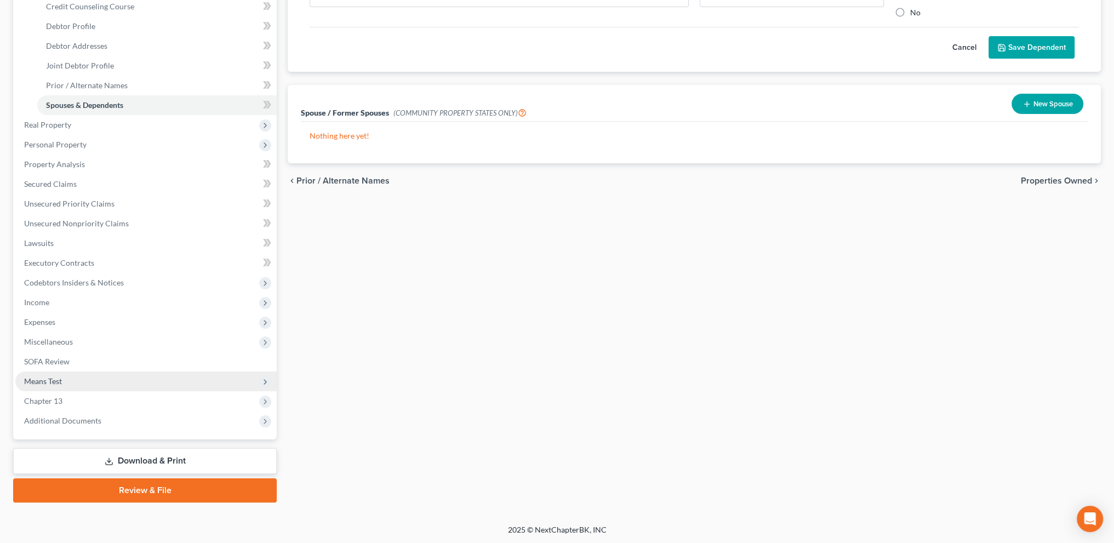
click at [44, 377] on span "Means Test" at bounding box center [43, 380] width 38 height 9
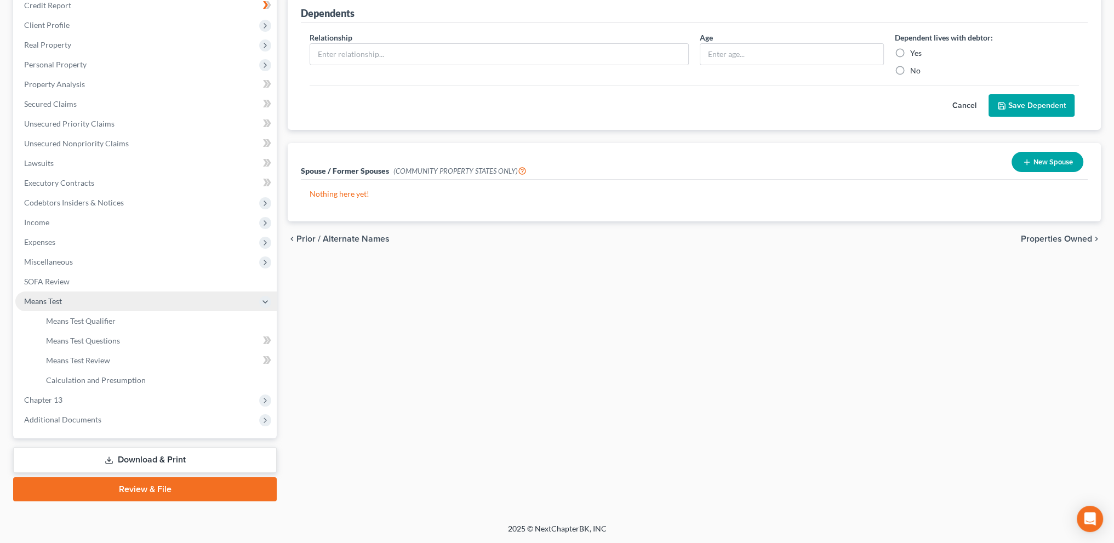
scroll to position [137, 0]
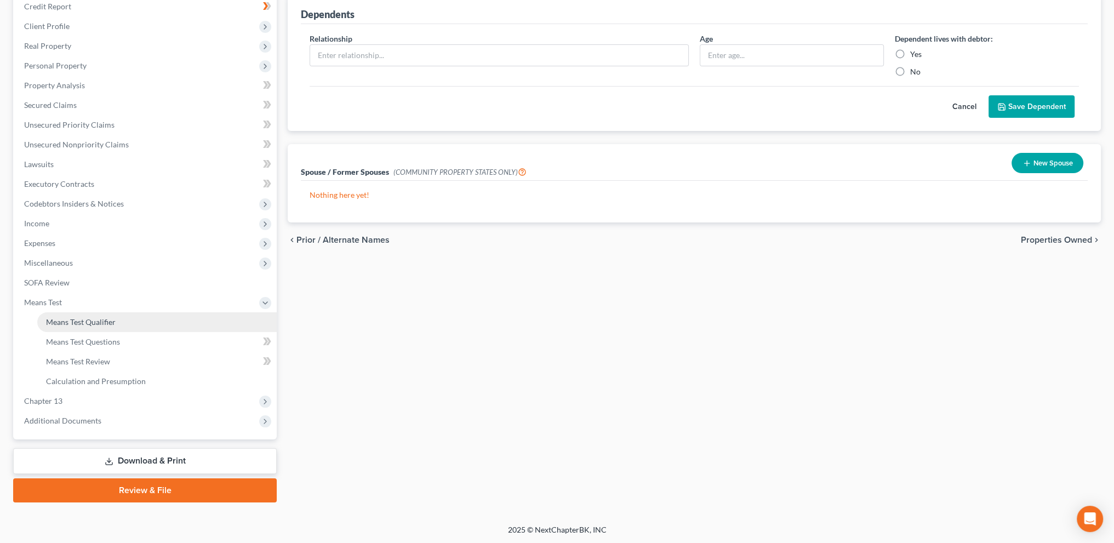
click at [61, 319] on span "Means Test Qualifier" at bounding box center [81, 321] width 70 height 9
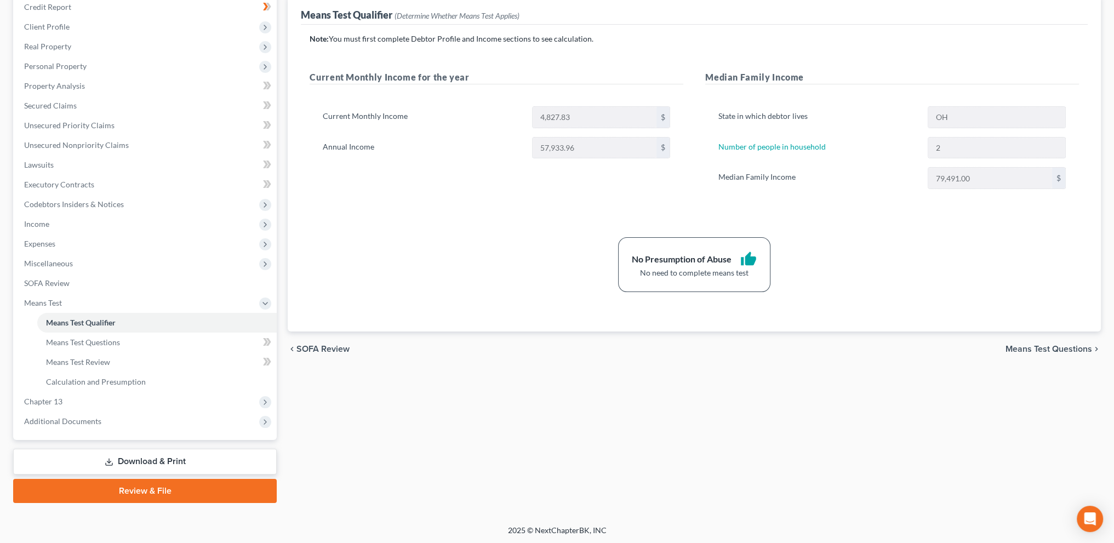
scroll to position [123, 0]
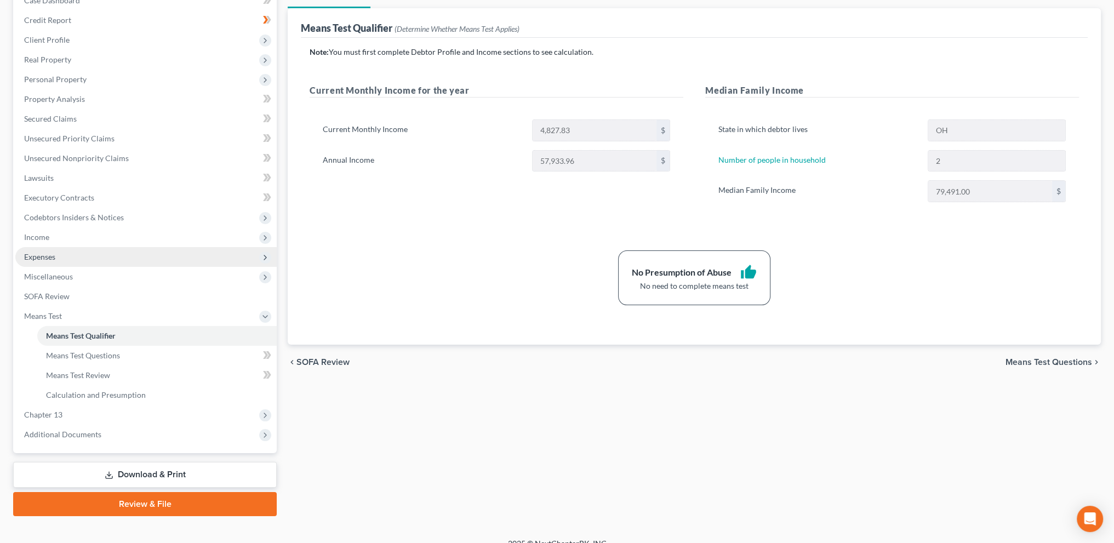
click at [33, 256] on span "Expenses" at bounding box center [39, 256] width 31 height 9
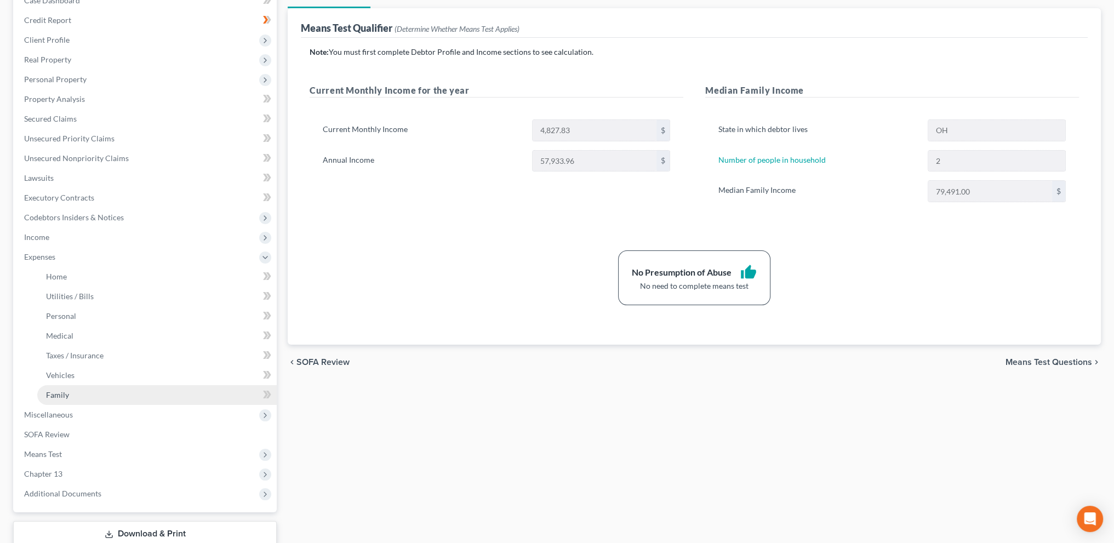
click at [56, 395] on span "Family" at bounding box center [57, 394] width 23 height 9
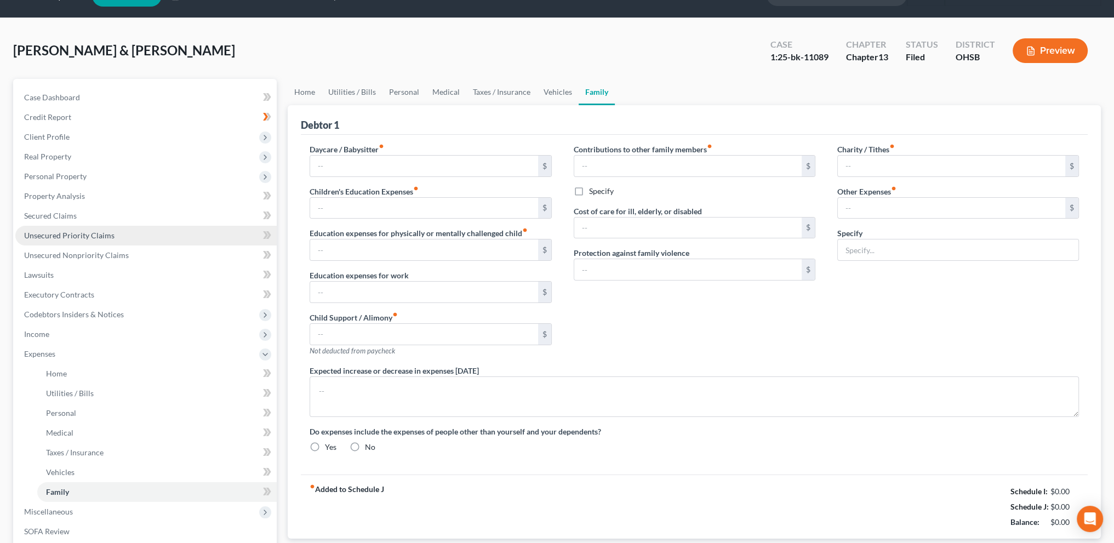
type input "0.00"
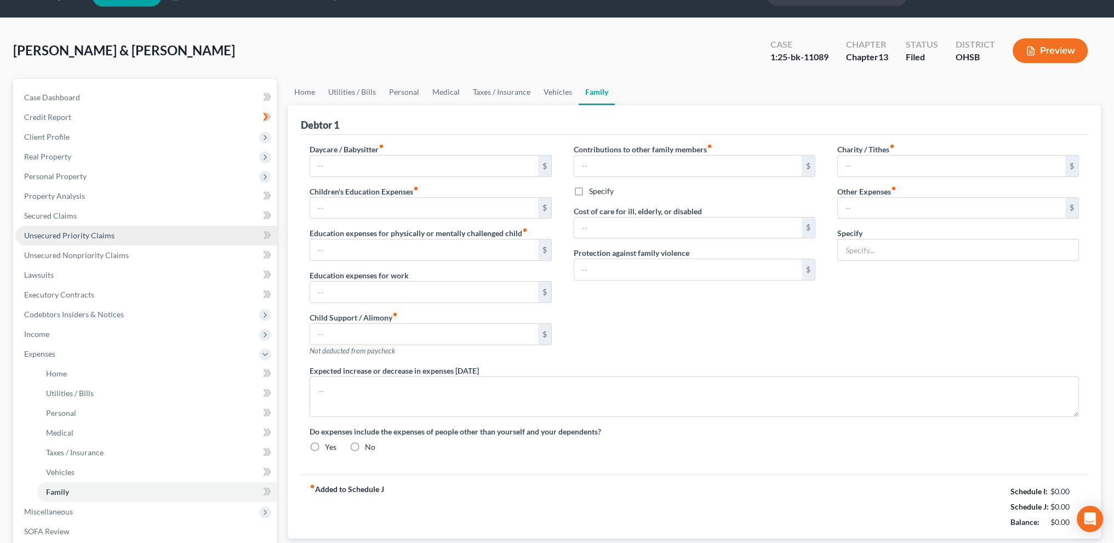
type input "0.00"
type input "200.00"
type input "4 dogs, 200;"
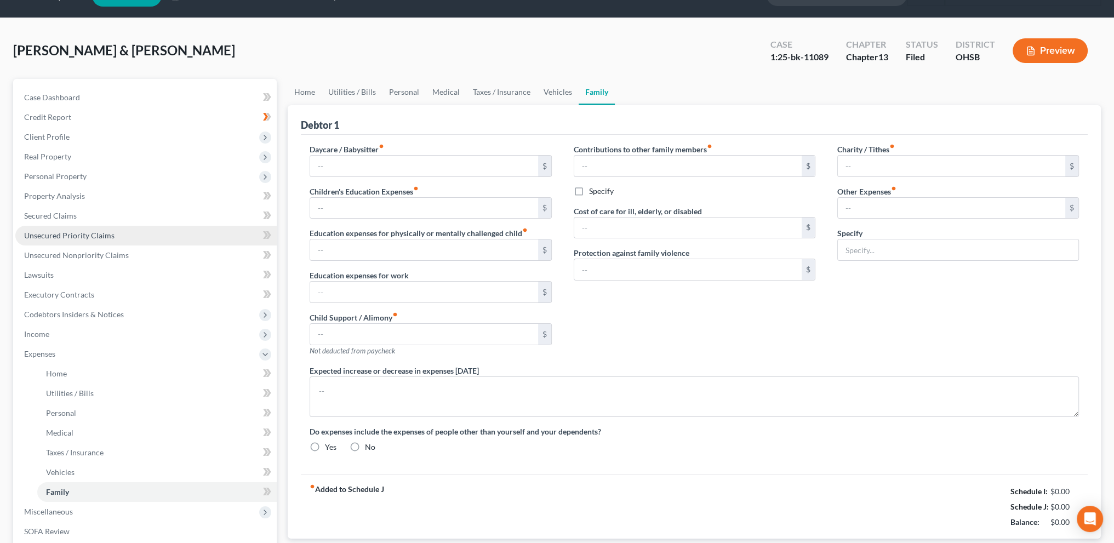
type textarea "Bonus averaged into [PERSON_NAME] Earnings of $ 964.84 per year."
radio input "true"
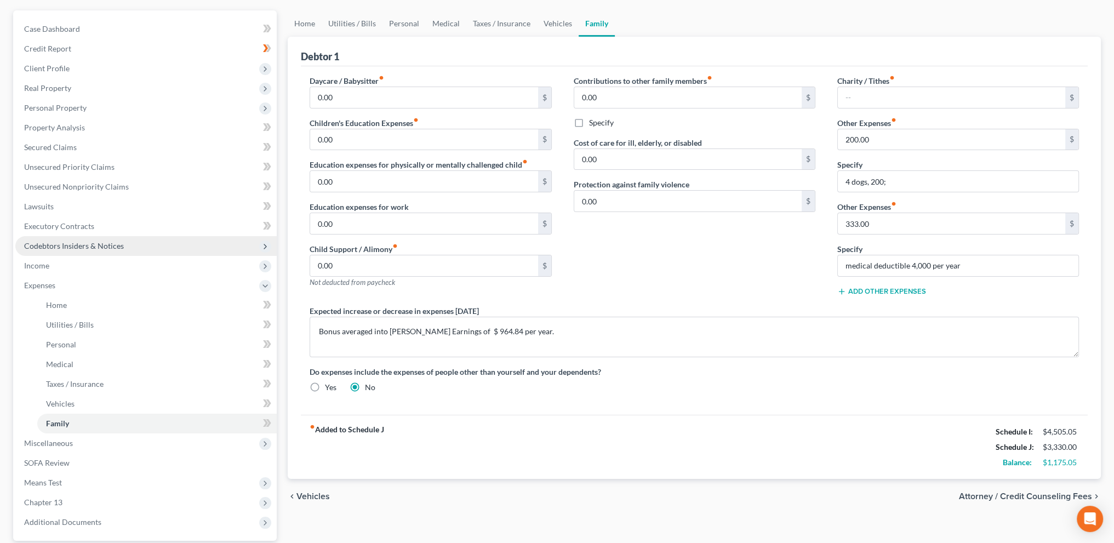
scroll to position [96, 0]
click at [349, 24] on link "Utilities / Bills" at bounding box center [352, 22] width 61 height 26
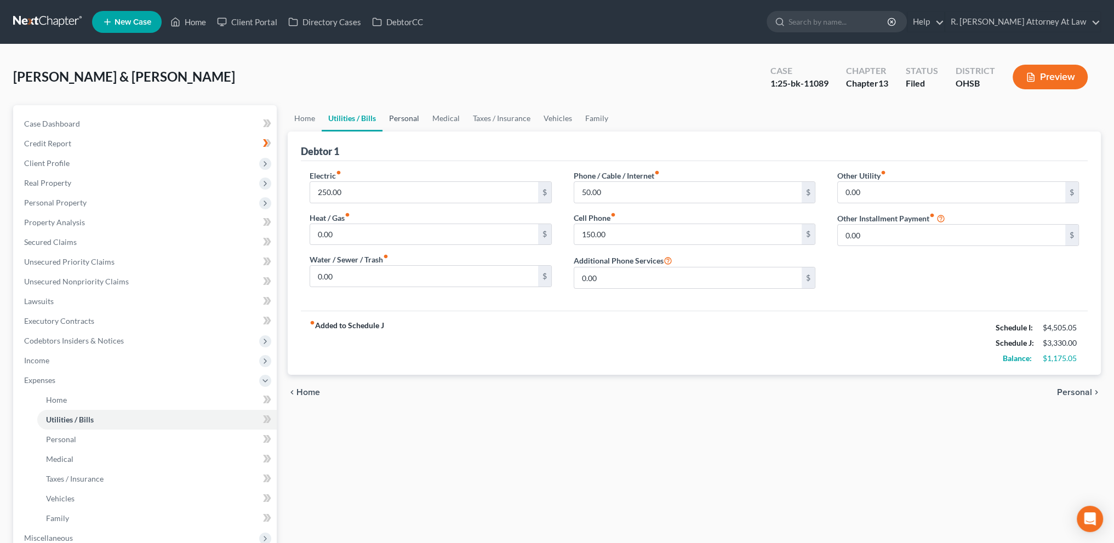
click at [411, 121] on link "Personal" at bounding box center [403, 118] width 43 height 26
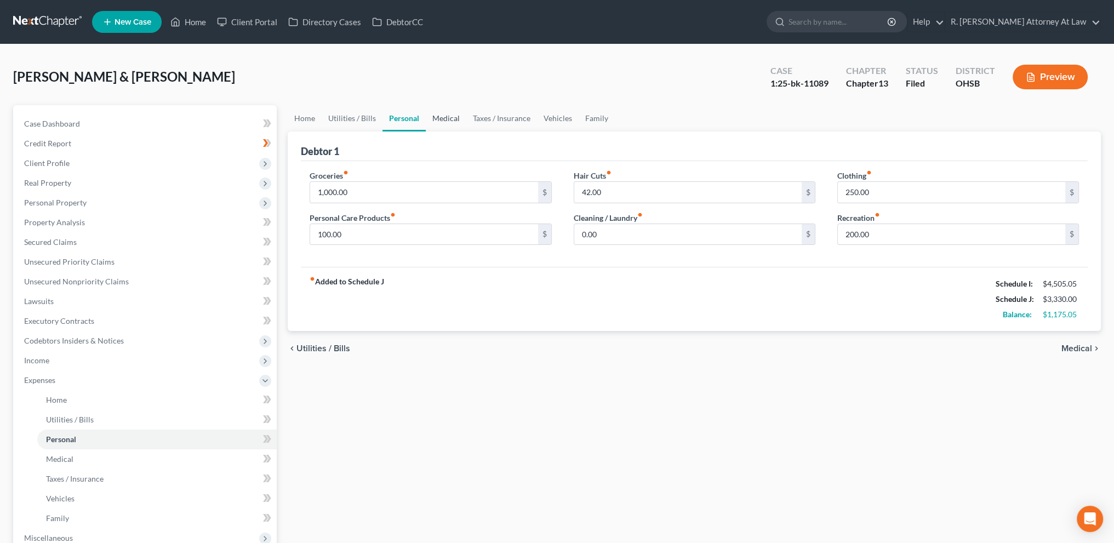
click at [449, 120] on link "Medical" at bounding box center [446, 118] width 41 height 26
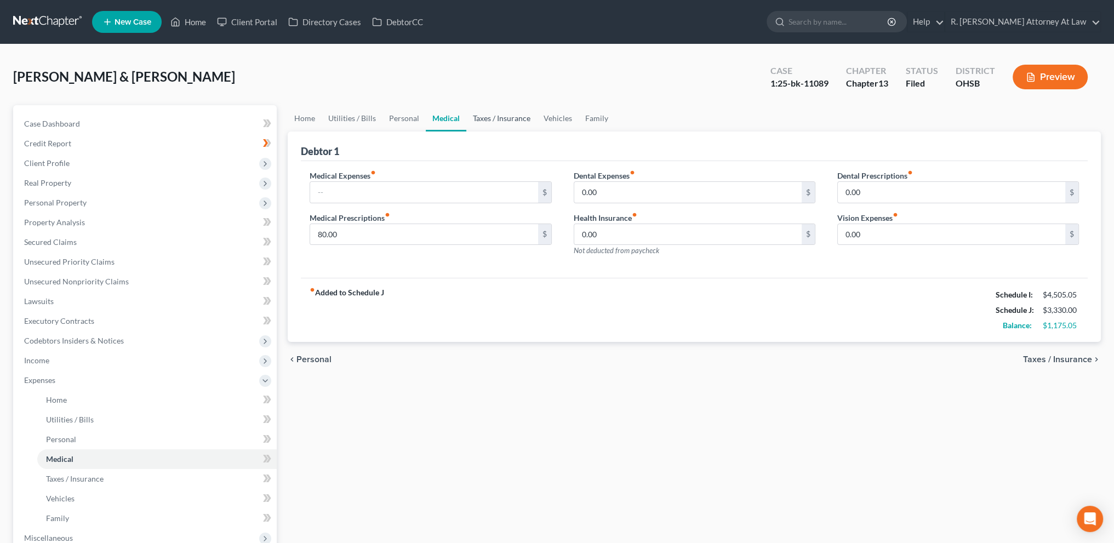
click at [494, 117] on link "Taxes / Insurance" at bounding box center [501, 118] width 71 height 26
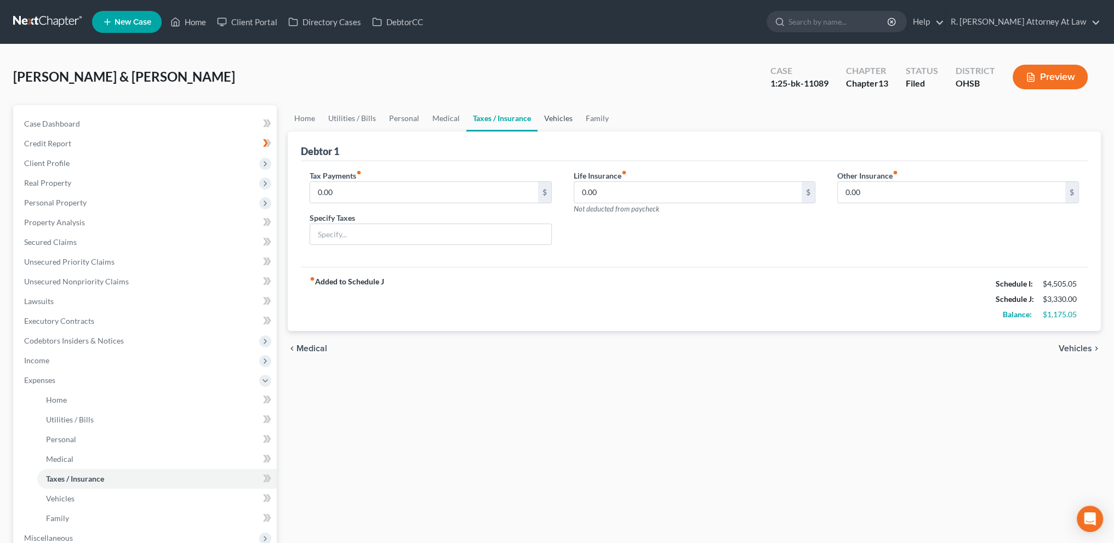
click at [553, 117] on link "Vehicles" at bounding box center [558, 118] width 42 height 26
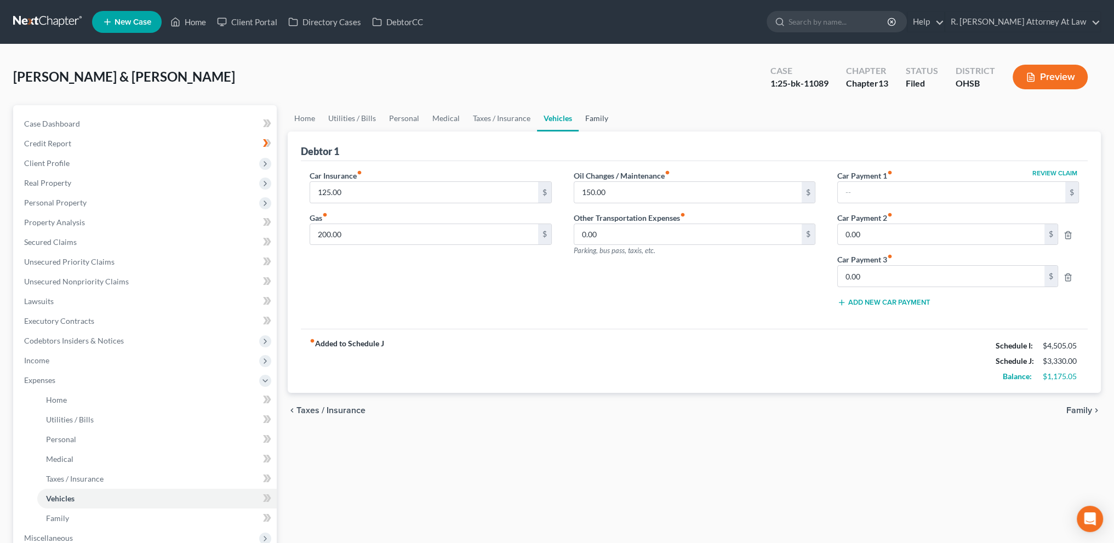
click at [592, 117] on link "Family" at bounding box center [596, 118] width 36 height 26
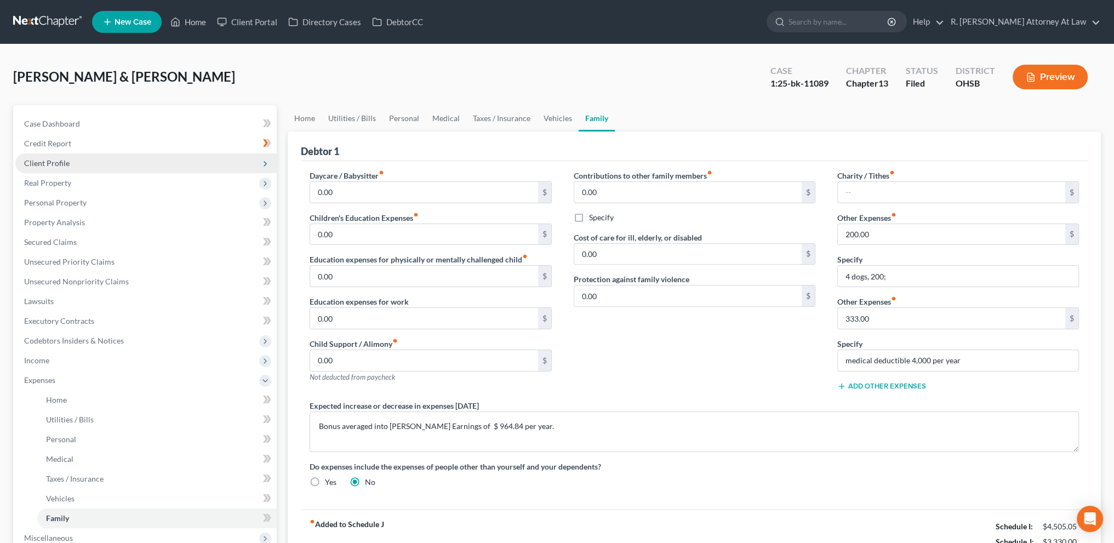
click at [64, 164] on span "Client Profile" at bounding box center [46, 162] width 45 height 9
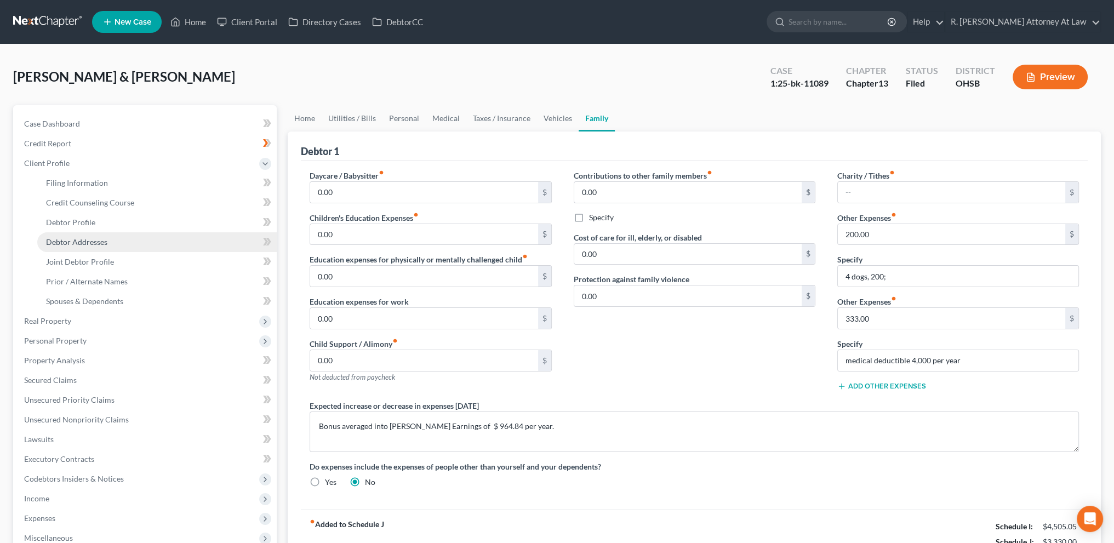
click at [68, 242] on span "Debtor Addresses" at bounding box center [76, 241] width 61 height 9
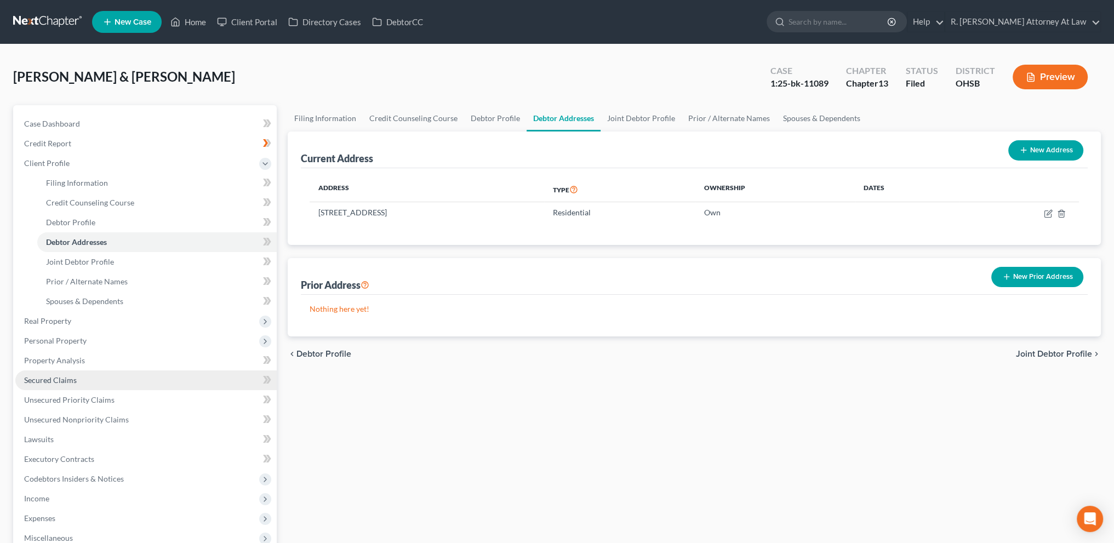
click at [50, 376] on span "Secured Claims" at bounding box center [50, 379] width 53 height 9
